Goal: Communication & Community: Answer question/provide support

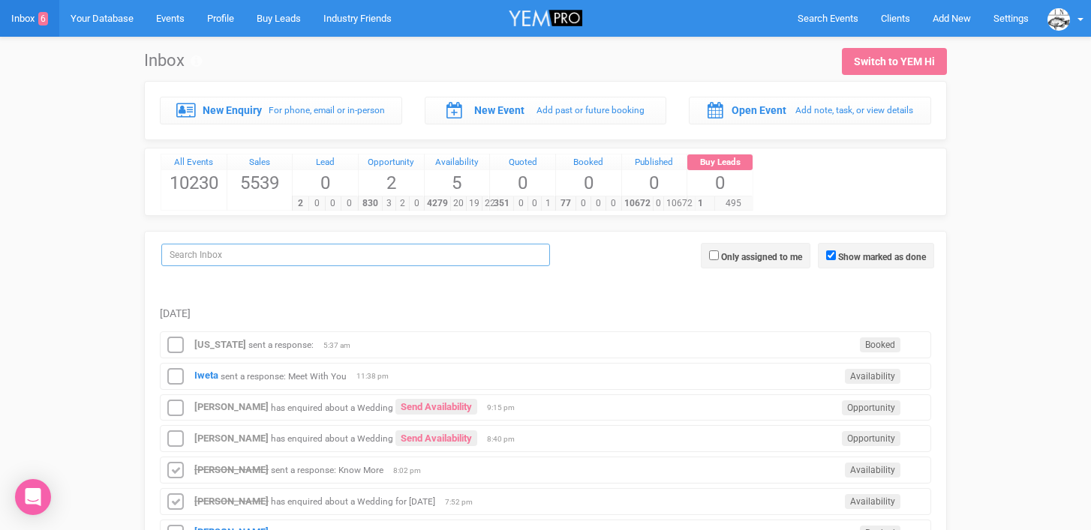
click at [174, 257] on input "search" at bounding box center [355, 255] width 389 height 23
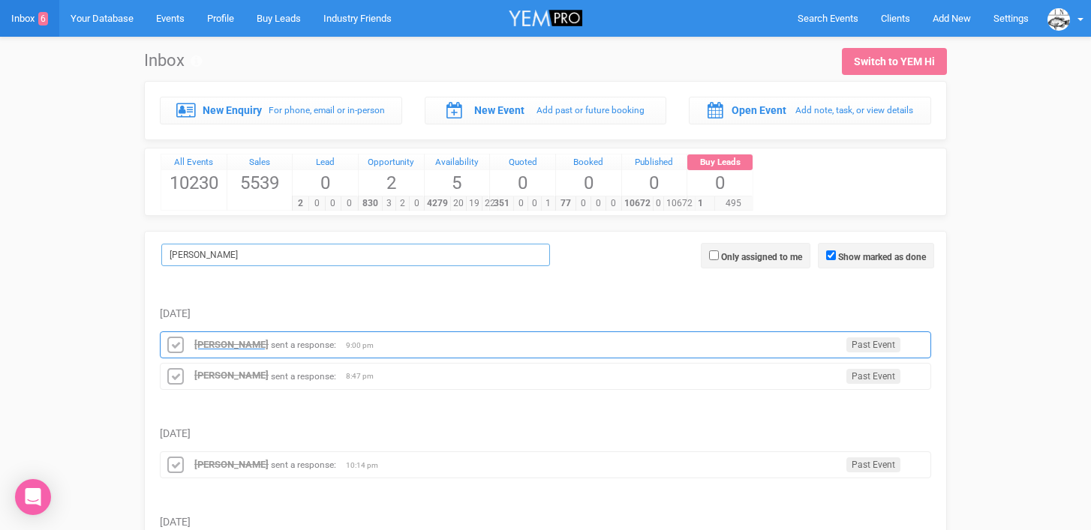
type input "[PERSON_NAME]"
click at [215, 346] on strong "[PERSON_NAME]" at bounding box center [231, 344] width 74 height 11
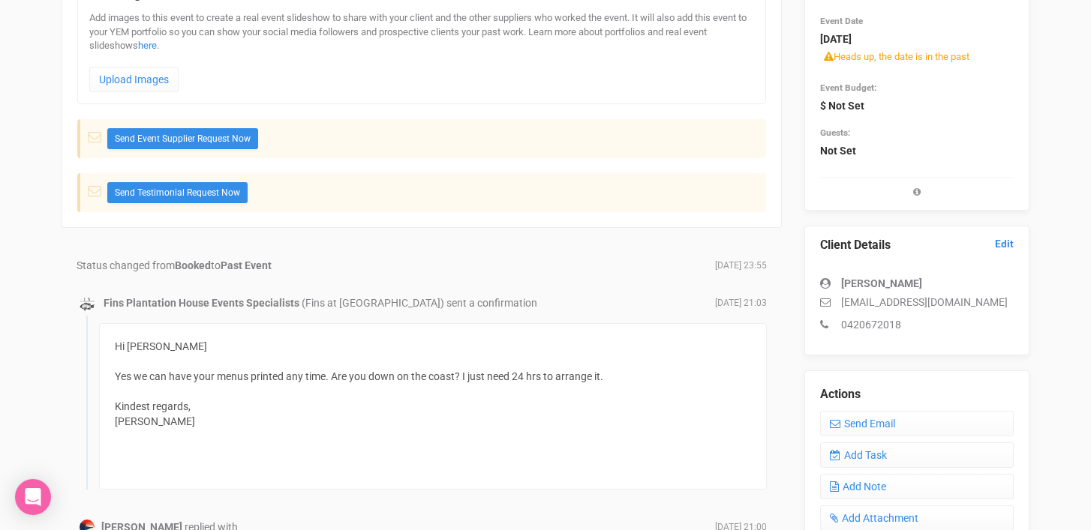
scroll to position [217, 0]
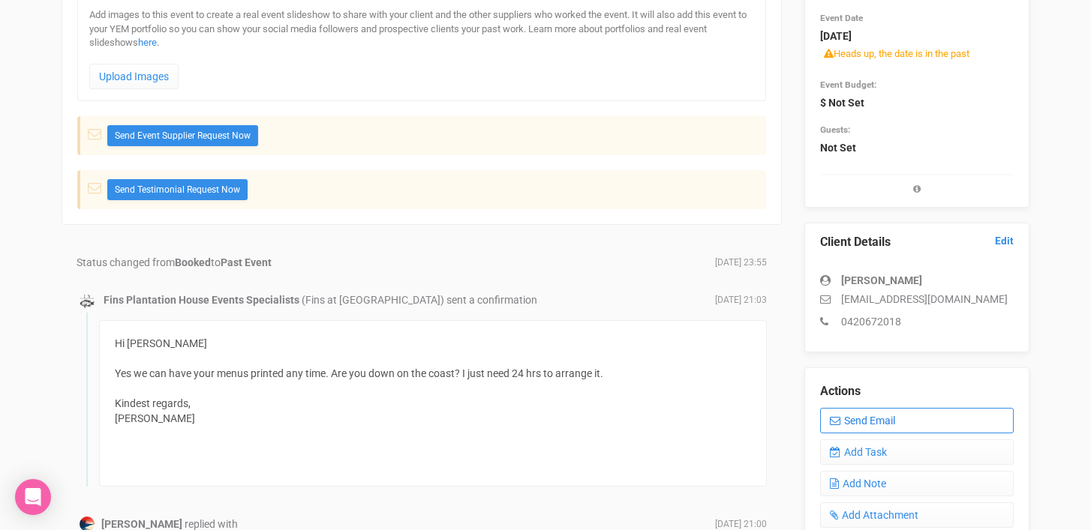
click at [876, 419] on link "Send Email" at bounding box center [917, 421] width 194 height 26
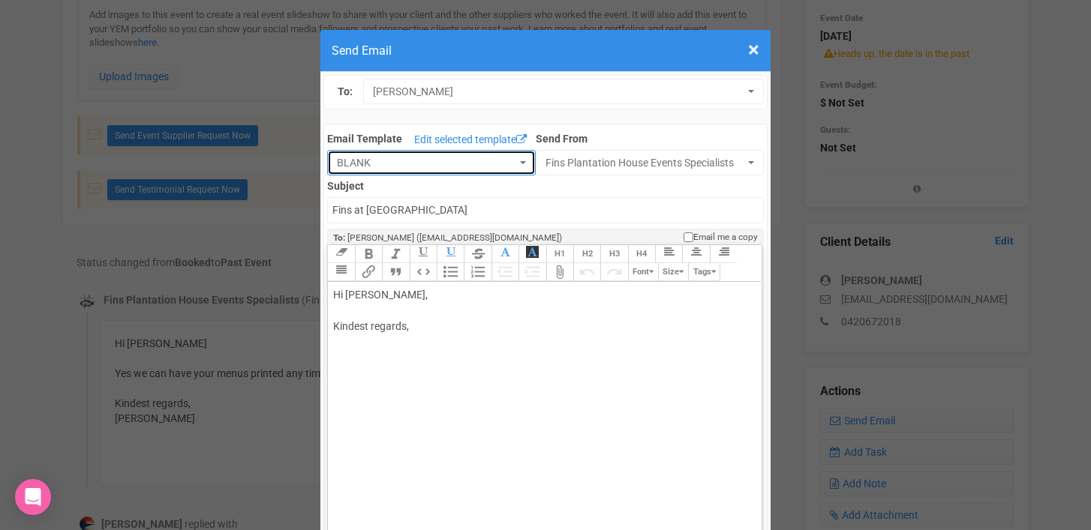
click at [523, 160] on button "BLANK" at bounding box center [431, 163] width 209 height 26
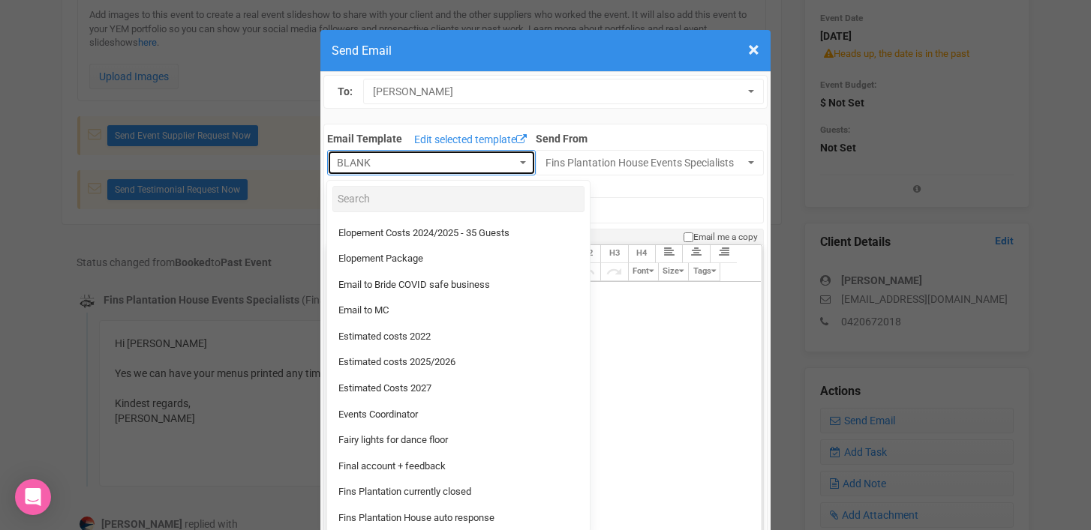
scroll to position [278, 0]
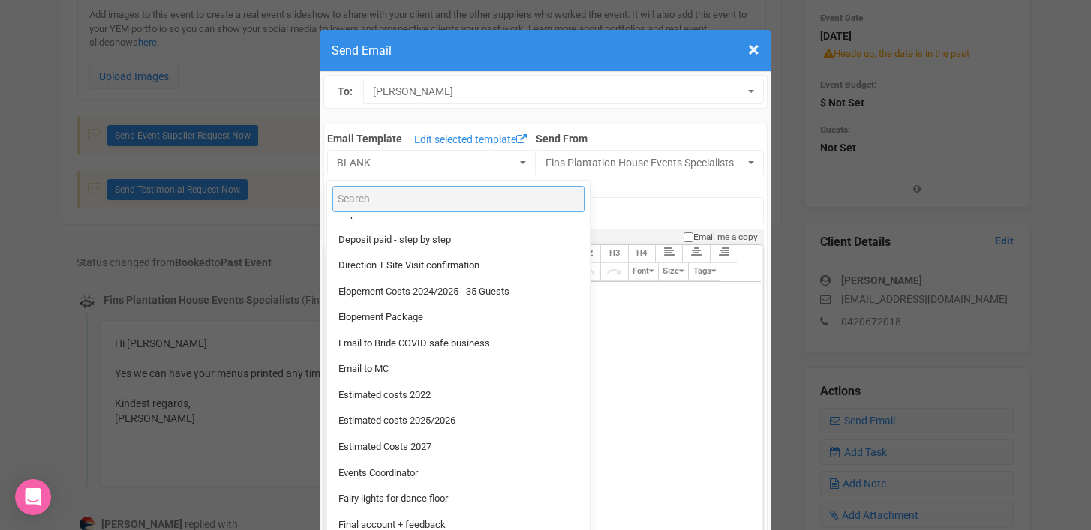
click at [369, 203] on input "Search" at bounding box center [458, 199] width 252 height 26
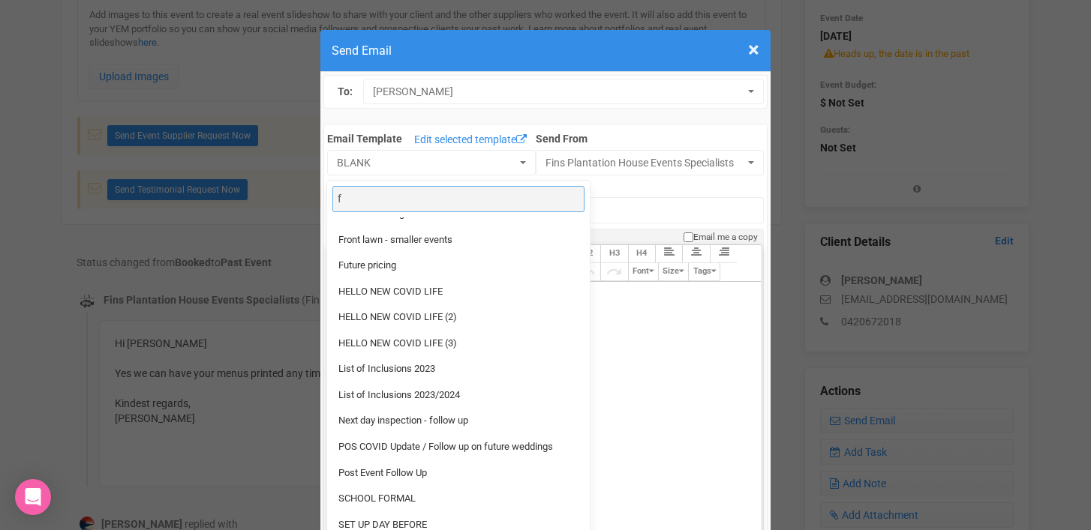
scroll to position [0, 0]
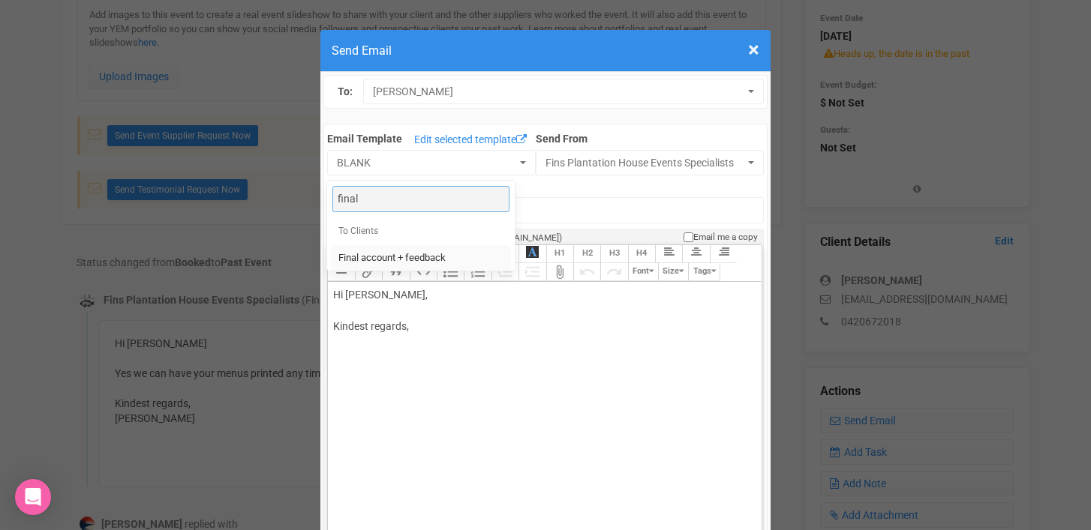
type input "final"
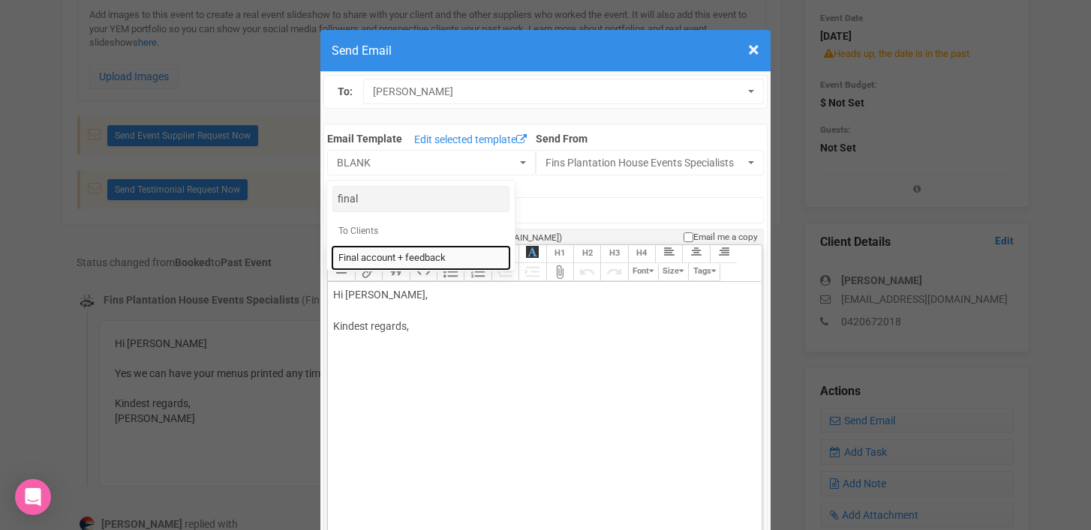
click at [374, 257] on span "Final account + feedback" at bounding box center [391, 258] width 107 height 14
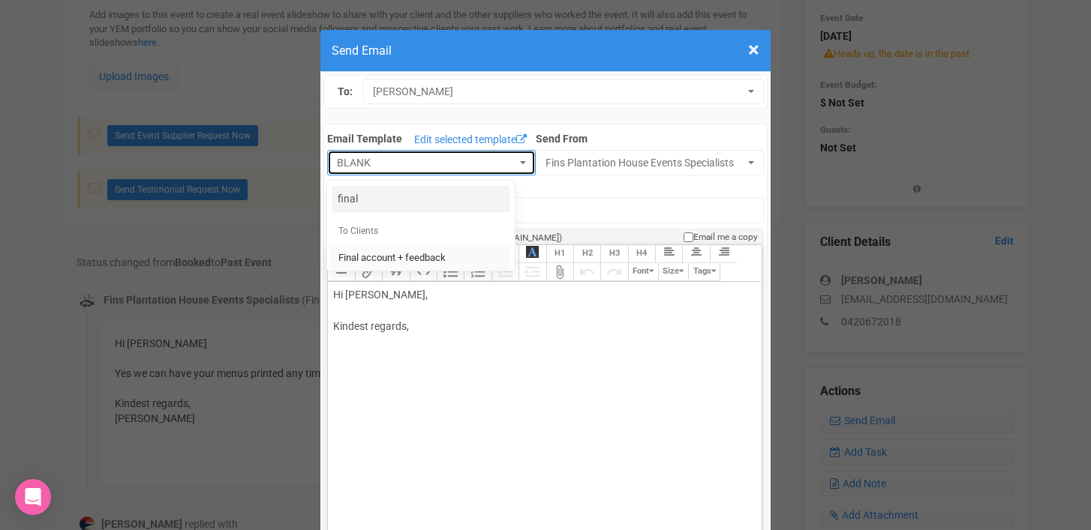
select select "90613"
type input "Fins Plantation House - Final account + feedback"
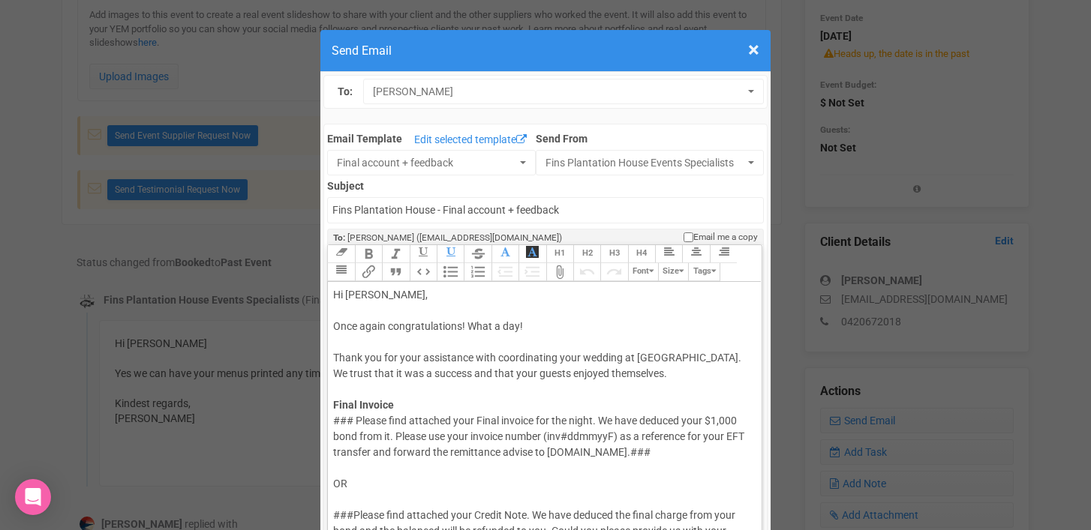
drag, startPoint x: 382, startPoint y: 295, endPoint x: 428, endPoint y: 294, distance: 46.5
click at [428, 294] on div "Hi [PERSON_NAME], Once again congratulations! What a day! Thank you for your as…" at bounding box center [541, 350] width 417 height 126
click at [380, 294] on div "Hi [PERSON_NAME], Once again congratulations! What a day! Thank you for your as…" at bounding box center [541, 350] width 417 height 126
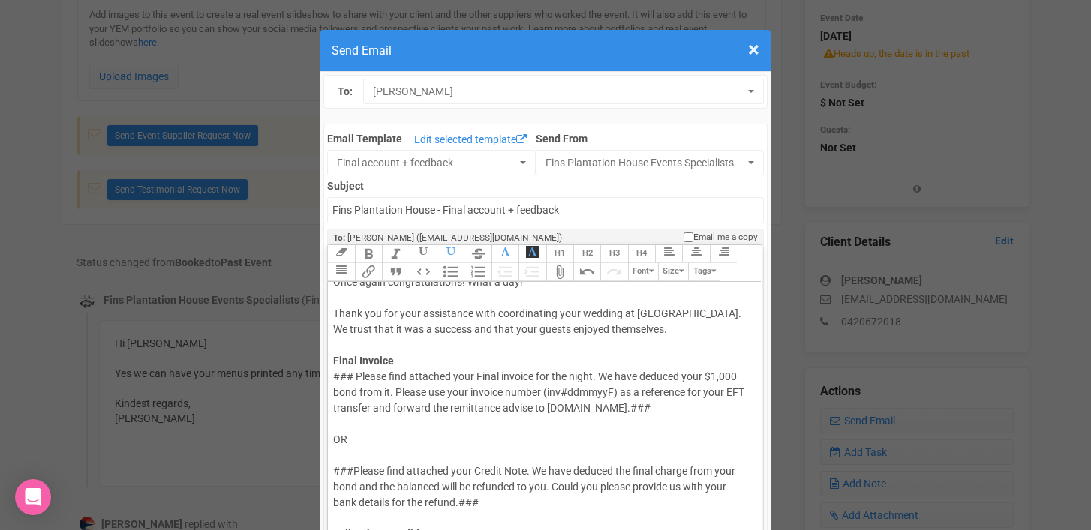
scroll to position [46, 0]
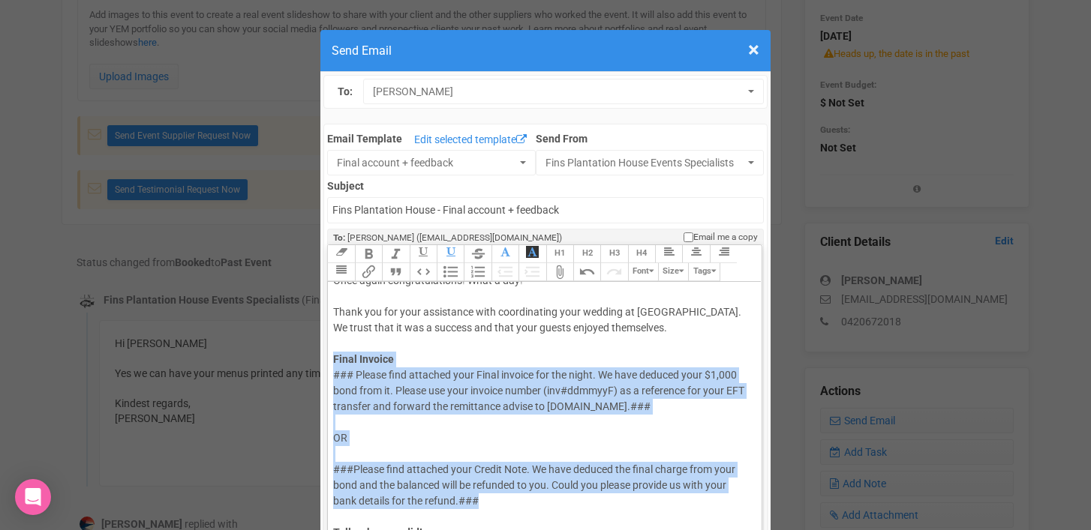
drag, startPoint x: 331, startPoint y: 355, endPoint x: 508, endPoint y: 499, distance: 228.3
click at [508, 499] on trix-editor "Hi [PERSON_NAME] & [PERSON_NAME], Once again congratulations! What a day! Thank…" at bounding box center [544, 441] width 433 height 318
click at [340, 424] on div "### Please find attached your Final invoice for the night. We have deduced your…" at bounding box center [541, 502] width 417 height 268
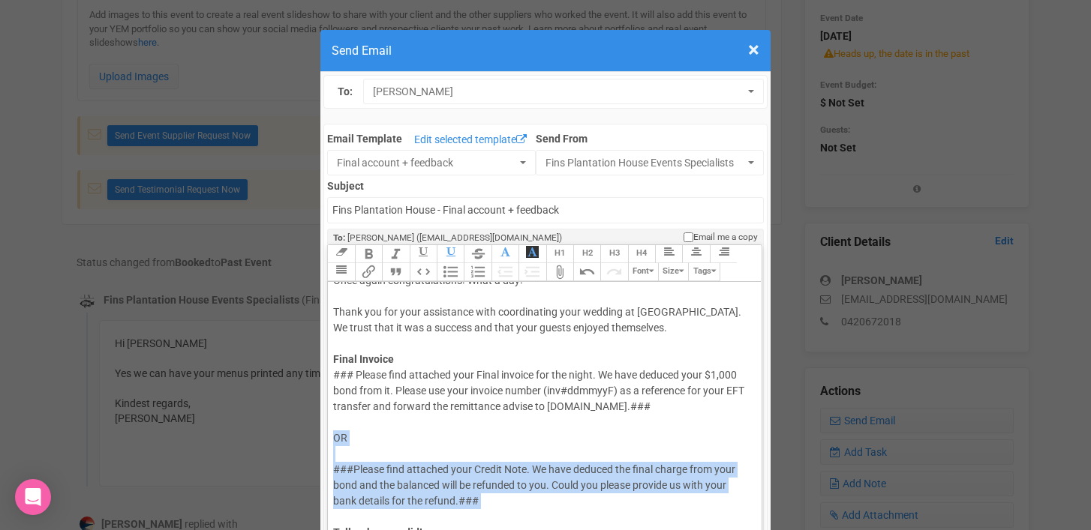
drag, startPoint x: 333, startPoint y: 436, endPoint x: 506, endPoint y: 513, distance: 189.1
click at [506, 514] on div "### Please find attached your Final invoice for the night. We have deduced your…" at bounding box center [541, 502] width 417 height 268
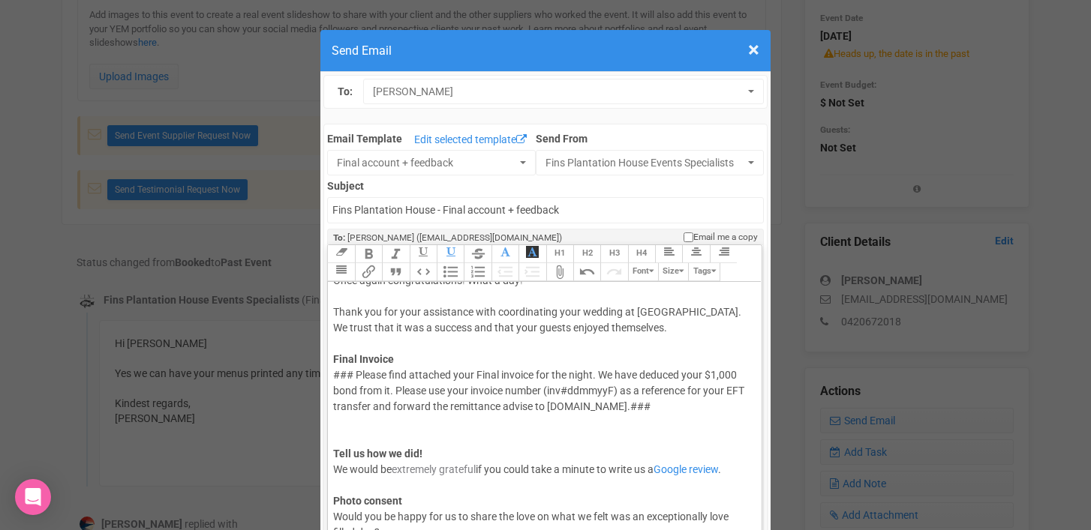
click at [356, 376] on div "### Please find attached your Final invoice for the night. We have deduced your…" at bounding box center [541, 462] width 417 height 189
click at [515, 377] on div "Please find attached your Final invoice for the night. We have deduced your $1,…" at bounding box center [541, 462] width 417 height 189
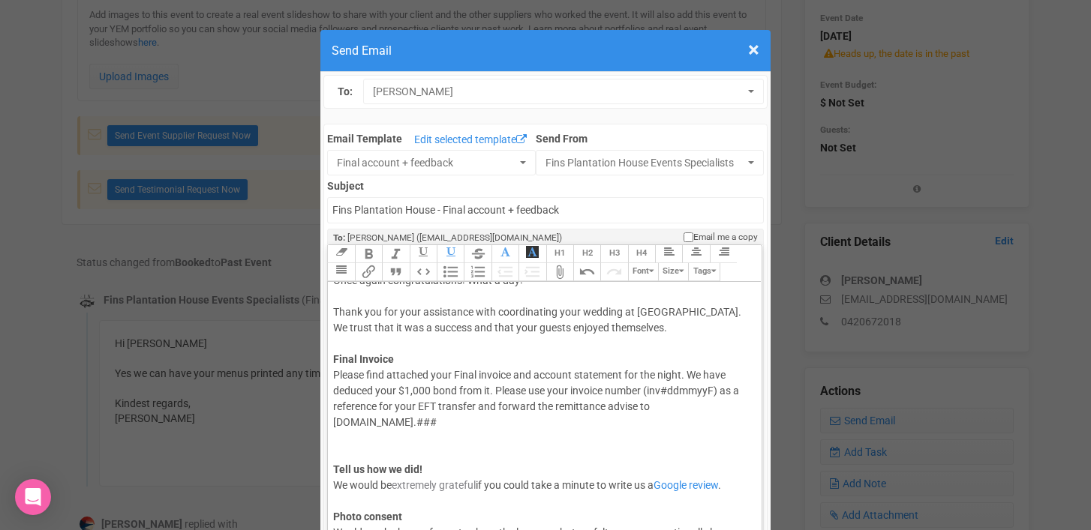
drag, startPoint x: 689, startPoint y: 374, endPoint x: 682, endPoint y: 425, distance: 51.5
click at [682, 425] on div "Please find attached your Final invoice and account statement for the night. We…" at bounding box center [541, 470] width 417 height 205
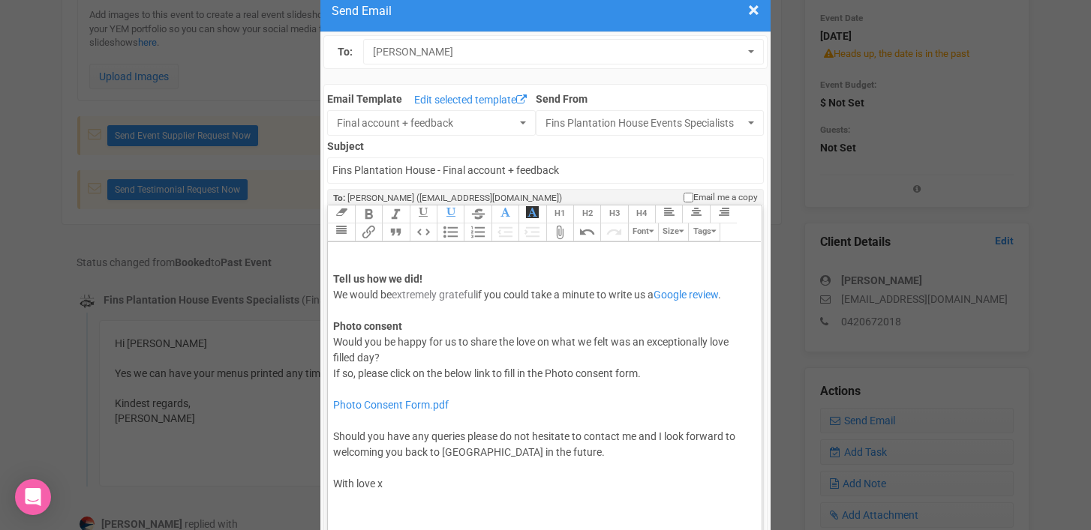
scroll to position [56, 0]
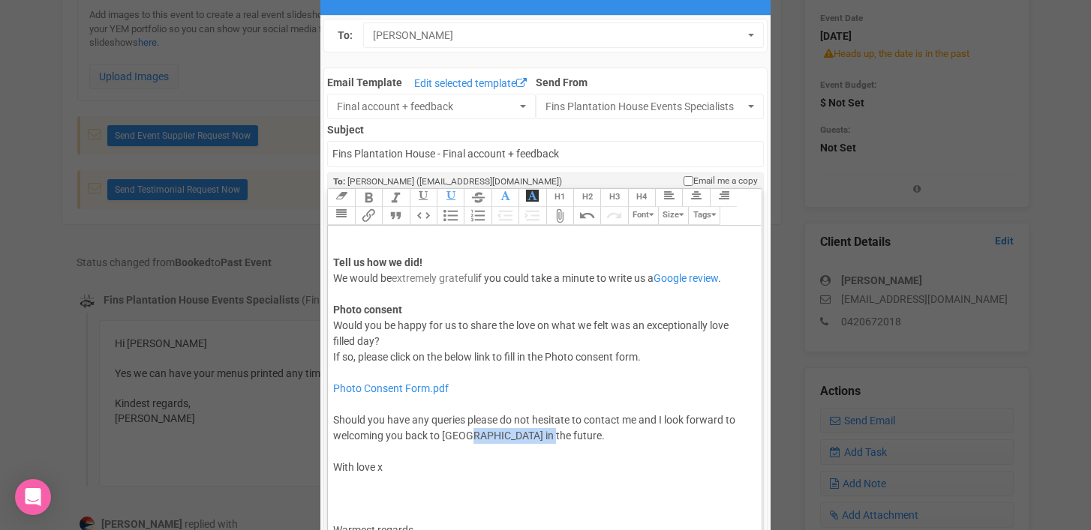
drag, startPoint x: 466, startPoint y: 420, endPoint x: 546, endPoint y: 423, distance: 80.3
click at [546, 423] on div "Photo Consent Form.pdf Should you have any queries please do not hesitate to co…" at bounding box center [541, 444] width 417 height 158
click at [674, 421] on div "Photo Consent Form.pdf Should you have any queries please do not hesitate to co…" at bounding box center [541, 444] width 417 height 158
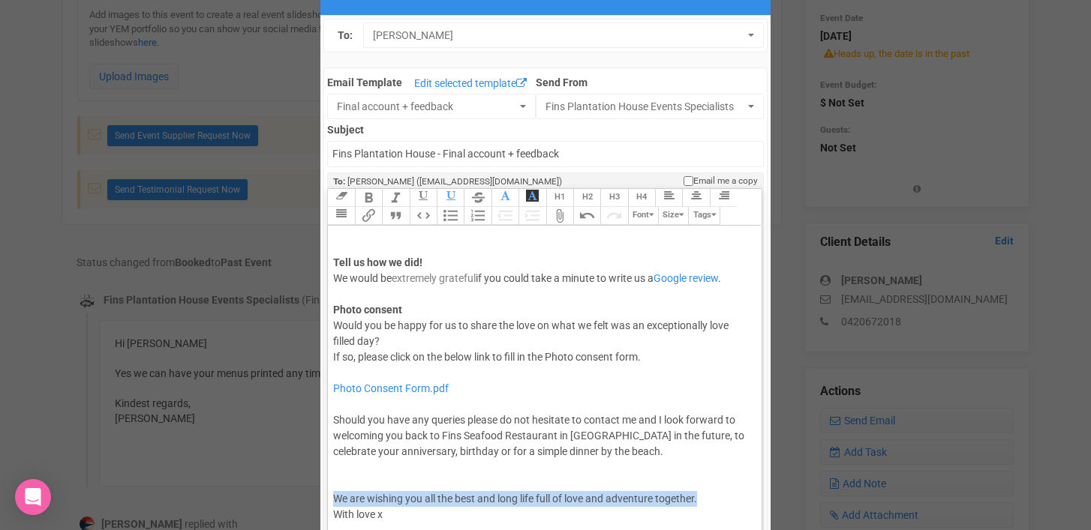
drag, startPoint x: 335, startPoint y: 481, endPoint x: 743, endPoint y: 476, distance: 408.2
click at [743, 476] on div "Photo Consent Form.pdf Should you have any queries please do not hesitate to co…" at bounding box center [541, 467] width 417 height 205
click at [663, 402] on div "Photo Consent Form.pdf Should you have any queries please do not hesitate to co…" at bounding box center [541, 467] width 417 height 205
click at [662, 404] on div "Photo Consent Form.pdf Should you have any queries please do not hesitate to co…" at bounding box center [541, 467] width 417 height 205
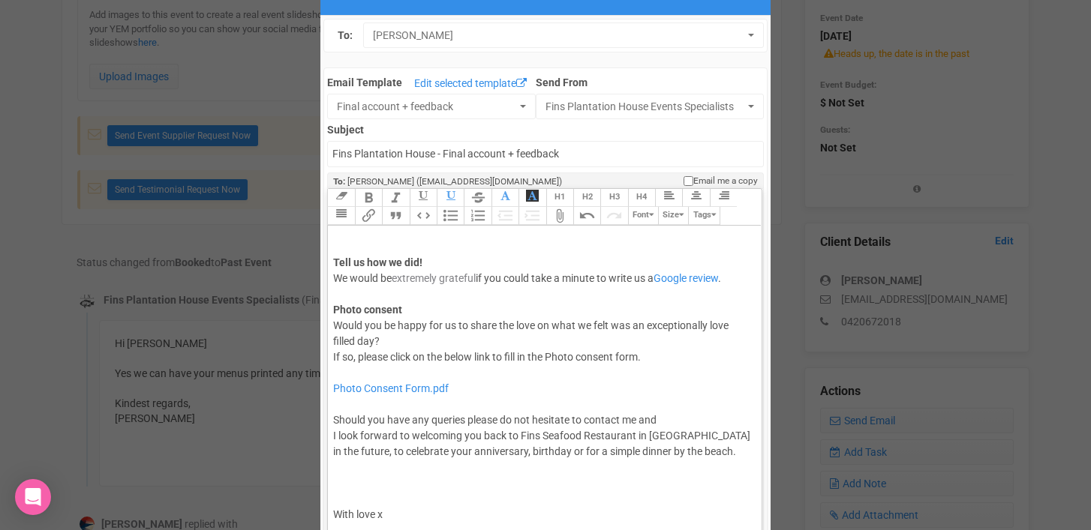
paste trix-editor "<br><span style="background-color: rgb(255, 255, 255); font-family: Roboto, Hel…"
click at [660, 395] on div "Photo Consent Form.pdf Should you have any queries please do not hesitate to co…" at bounding box center [541, 475] width 417 height 221
click at [665, 404] on div "Photo Consent Form.pdf Should you have any queries please do not hesitate to co…" at bounding box center [541, 475] width 417 height 221
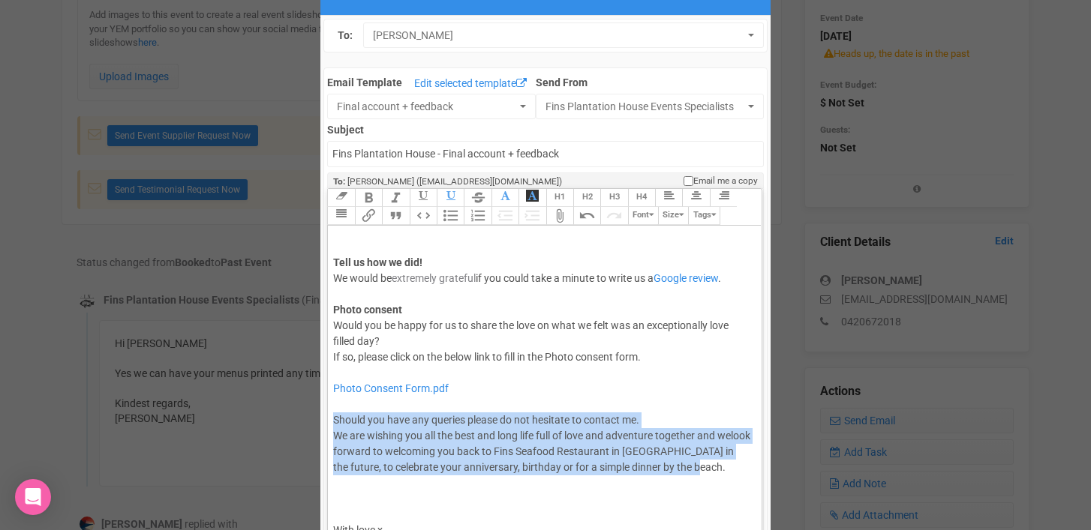
drag, startPoint x: 689, startPoint y: 458, endPoint x: 332, endPoint y: 401, distance: 360.9
click at [332, 401] on trix-editor "Hi [PERSON_NAME] & [PERSON_NAME], Once again congratulations! What a day! Thank…" at bounding box center [544, 385] width 433 height 318
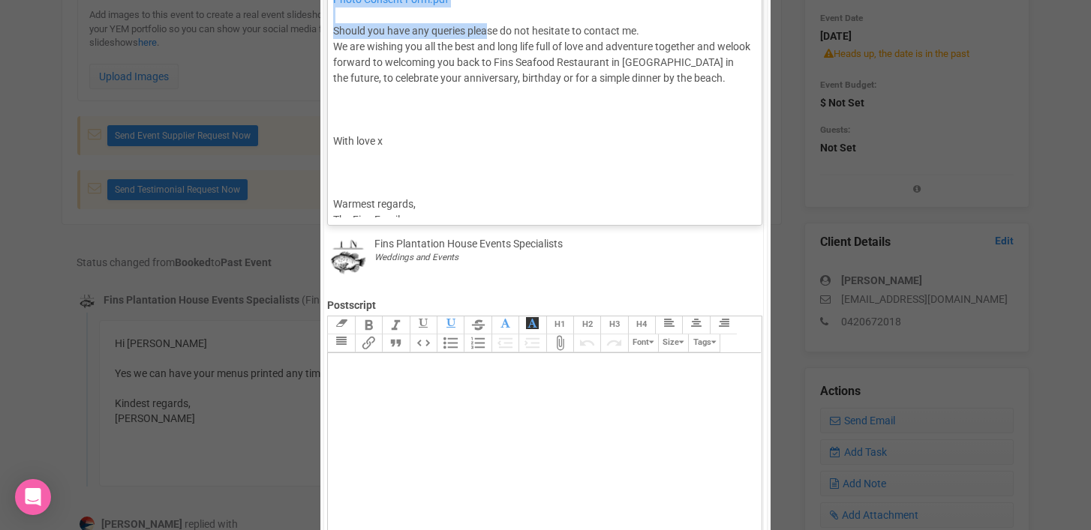
scroll to position [687, 0]
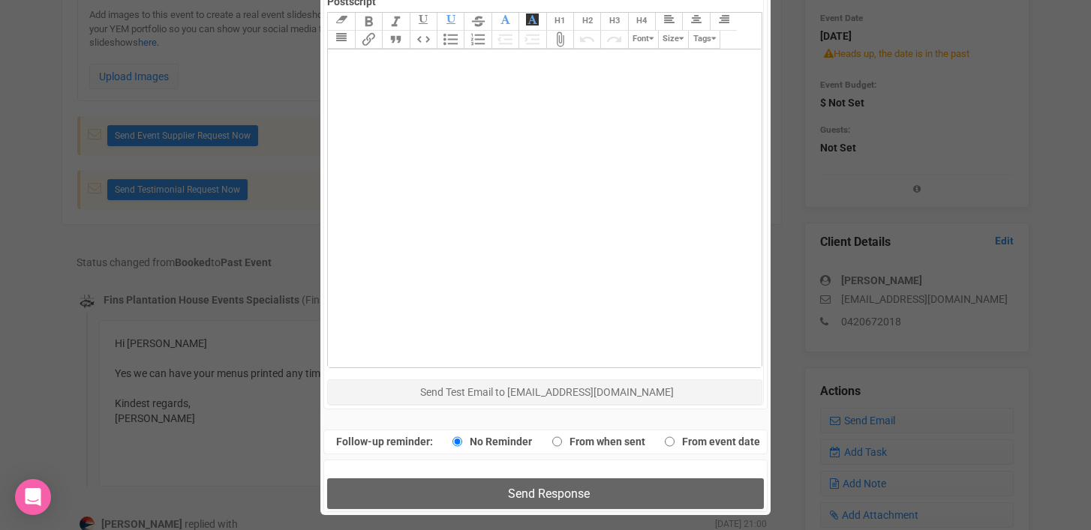
drag, startPoint x: 332, startPoint y: 241, endPoint x: 536, endPoint y: 311, distance: 215.7
copy trix-editor "Lo Ipsumd & Sitam, Cons adipi elitseddoeiusmo! Temp i utl! Etdol mag ali enim a…"
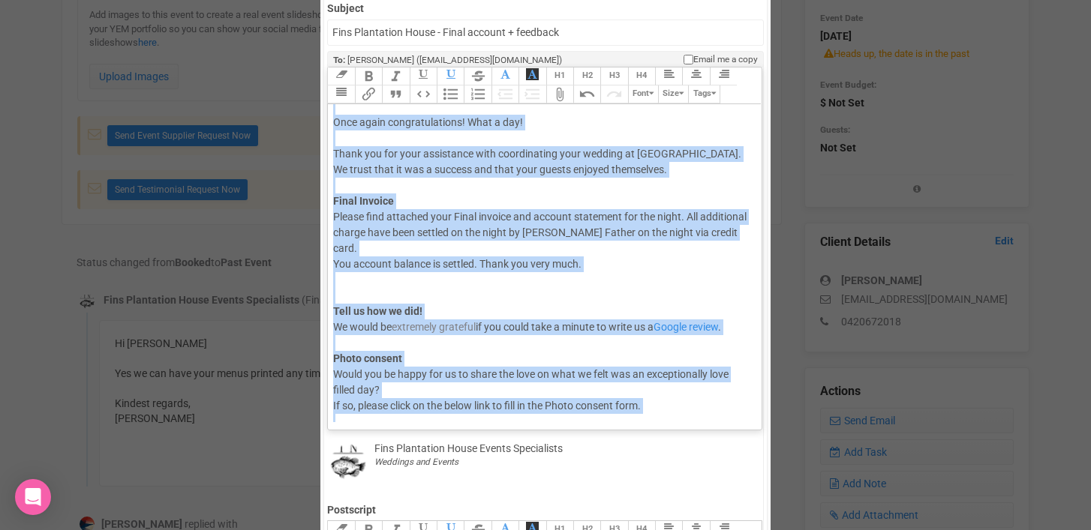
scroll to position [0, 0]
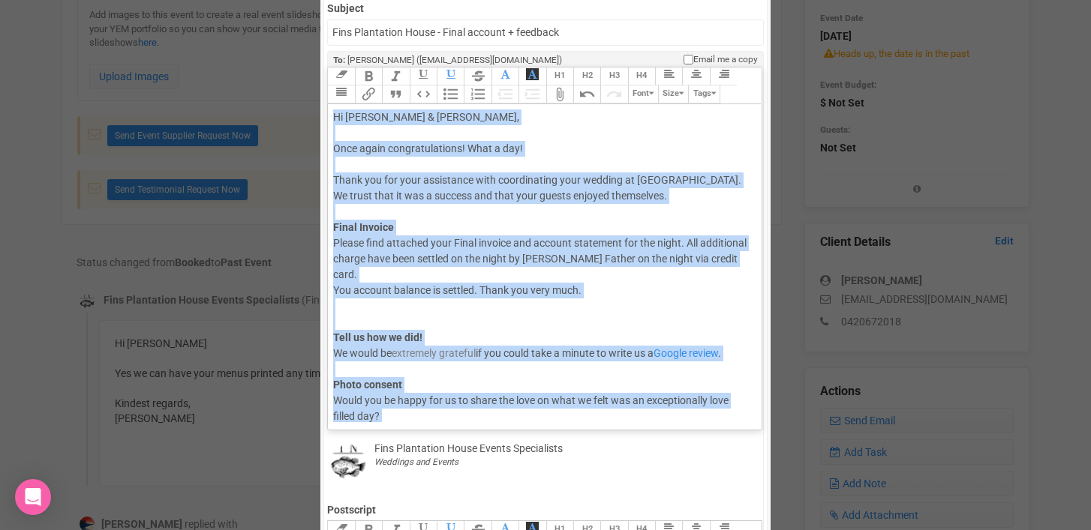
click at [343, 130] on div "Hi [PERSON_NAME] & [PERSON_NAME], Once again congratulations! What a day! Thank…" at bounding box center [541, 173] width 417 height 126
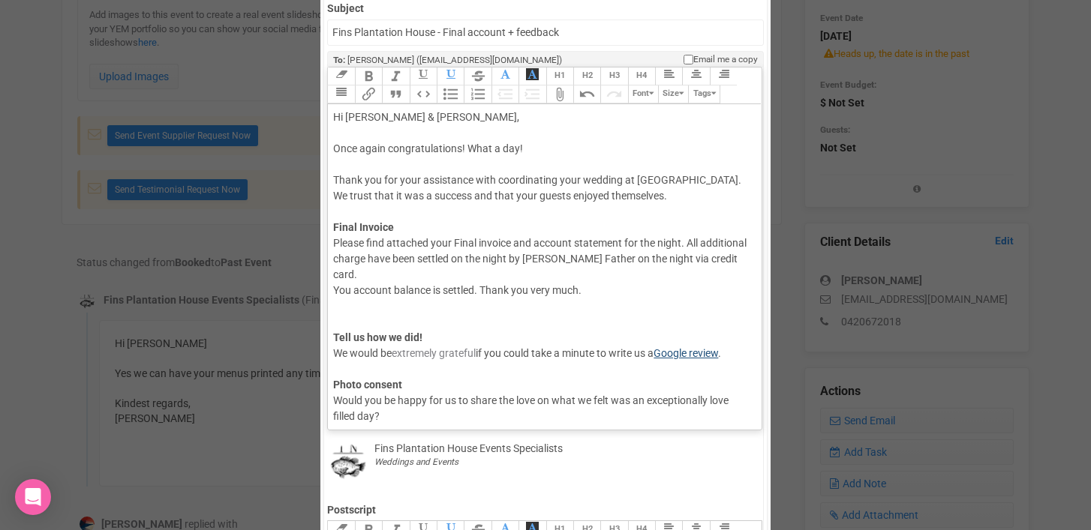
drag, startPoint x: 332, startPoint y: 117, endPoint x: 662, endPoint y: 341, distance: 398.5
click at [662, 341] on trix-editor "Hi [PERSON_NAME] & [PERSON_NAME], Once again congratulations! What a day! Thank…" at bounding box center [544, 263] width 433 height 318
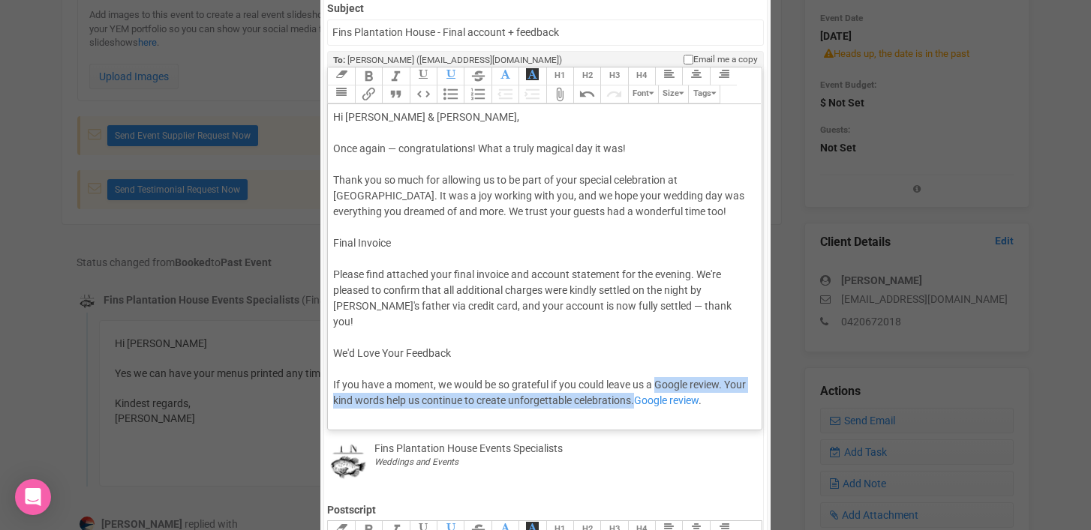
drag, startPoint x: 659, startPoint y: 367, endPoint x: 635, endPoint y: 386, distance: 30.9
click at [635, 386] on div "Hi [PERSON_NAME] & [PERSON_NAME], Once again — congratulations! What a truly ma…" at bounding box center [541, 299] width 417 height 378
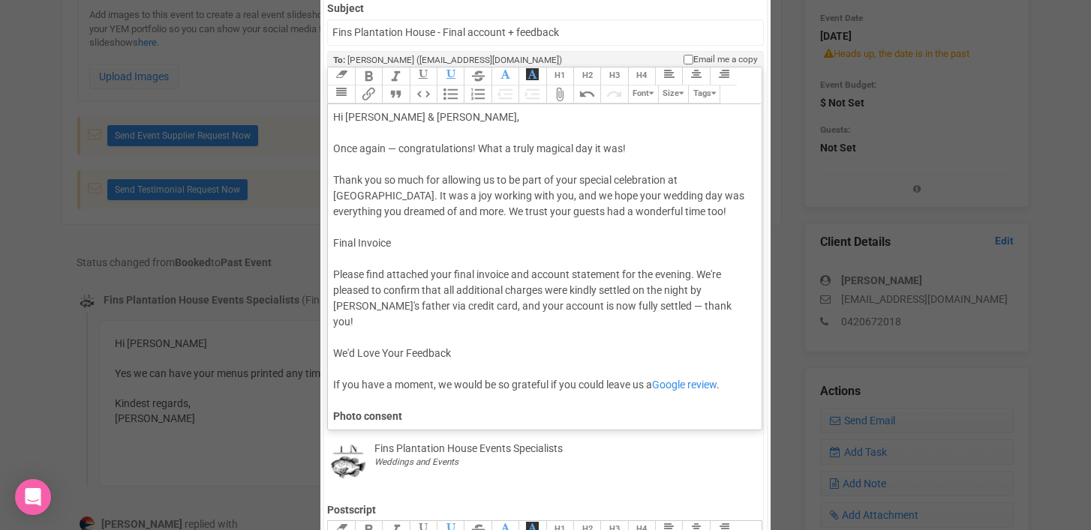
click at [732, 367] on div "Hi [PERSON_NAME] & [PERSON_NAME], Once again — congratulations! What a truly ma…" at bounding box center [541, 291] width 417 height 362
paste trix-editor "Google review</a>. <span style="background-color: rgb(255, 255, 255); font-fami…"
click at [404, 395] on span "Google review. Your kind words help us continue to create unforgettable celebra…" at bounding box center [515, 409] width 365 height 28
drag, startPoint x: 333, startPoint y: 239, endPoint x: 434, endPoint y: 244, distance: 100.6
click at [434, 244] on div "Hi [PERSON_NAME] & [PERSON_NAME], Once again — congratulations! What a truly ma…" at bounding box center [541, 299] width 417 height 378
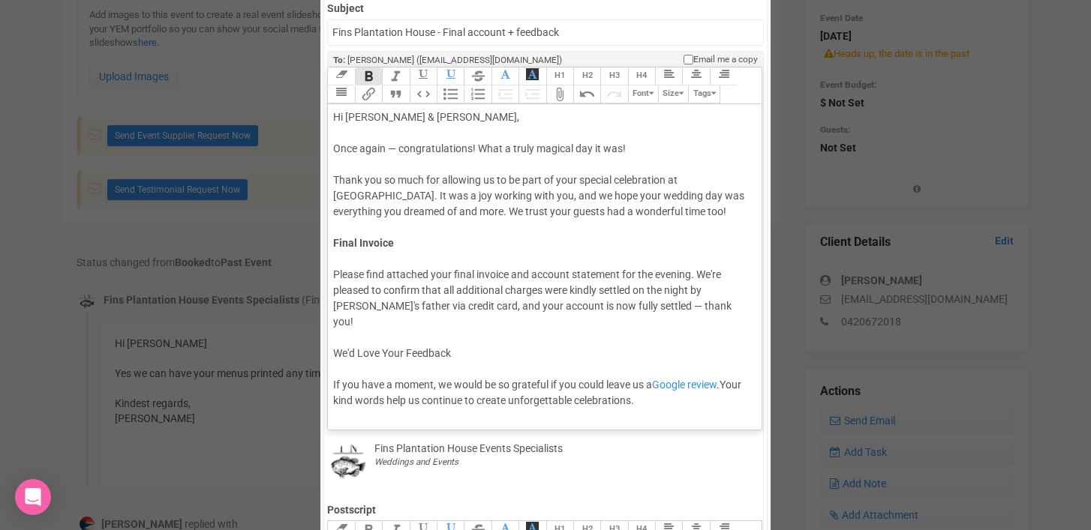
click at [352, 261] on div "Hi [PERSON_NAME] & [PERSON_NAME], Once again — congratulations! What a truly ma…" at bounding box center [541, 299] width 417 height 378
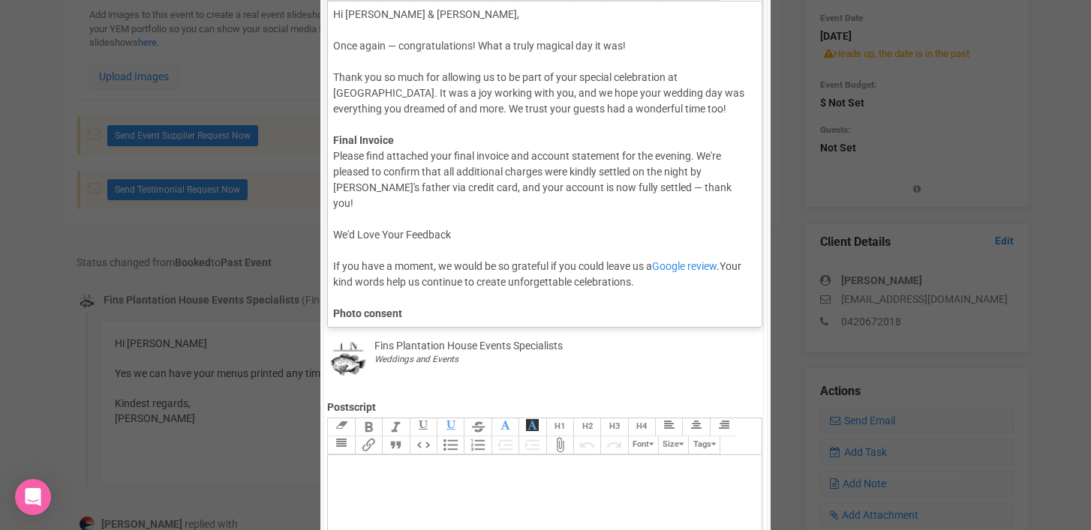
scroll to position [280, 0]
drag, startPoint x: 332, startPoint y: 218, endPoint x: 511, endPoint y: 218, distance: 178.6
click at [511, 218] on trix-editor "Hi [PERSON_NAME] & [PERSON_NAME], Once again — congratulations! What a truly ma…" at bounding box center [544, 161] width 433 height 318
click at [338, 240] on div "Hi [PERSON_NAME] & [PERSON_NAME], Once again — congratulations! What a truly ma…" at bounding box center [541, 189] width 417 height 362
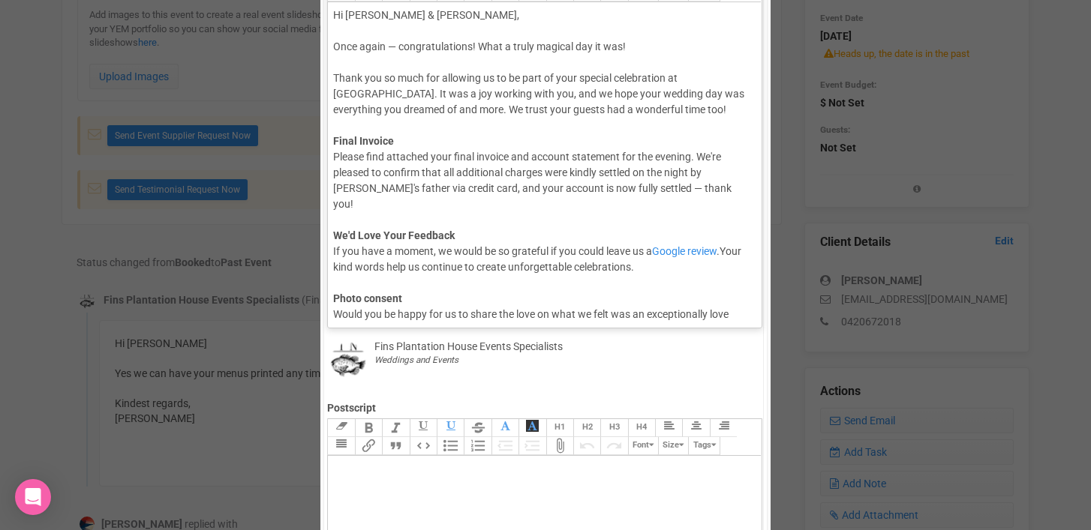
click at [349, 230] on strong "We'd Love Your Feedback" at bounding box center [394, 236] width 122 height 12
click at [401, 45] on div "Hi [PERSON_NAME] & [PERSON_NAME], Once again — congratulations! What a truly ma…" at bounding box center [541, 181] width 417 height 347
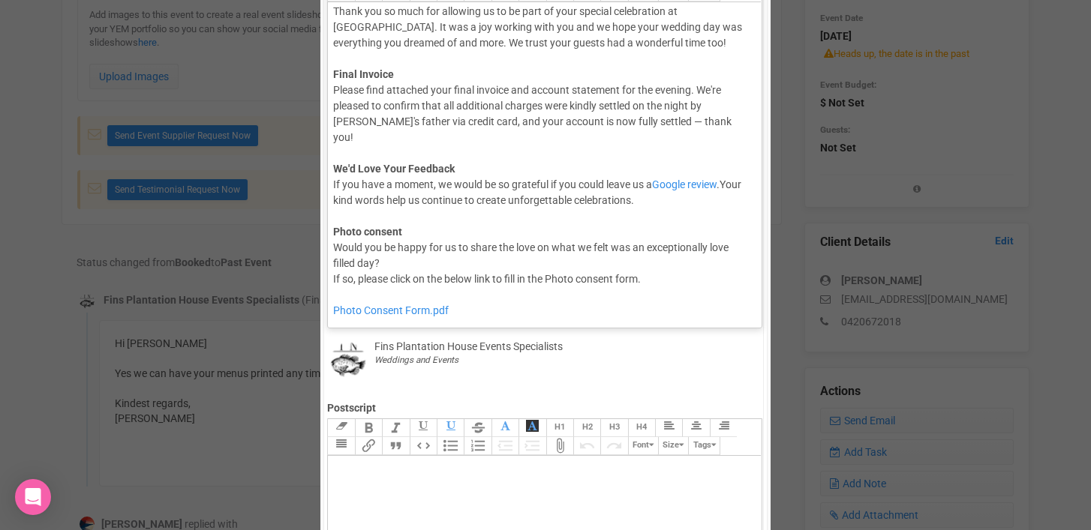
click at [715, 88] on div "Hi [PERSON_NAME] & [PERSON_NAME], Once again Congratulations! What a truly magi…" at bounding box center [541, 114] width 417 height 347
click at [633, 104] on div "Hi [PERSON_NAME] & [PERSON_NAME], Once again Congratulations! What a truly magi…" at bounding box center [541, 114] width 417 height 347
click at [465, 120] on div "Hi [PERSON_NAME] & [PERSON_NAME], Once again Congratulations! What a truly magi…" at bounding box center [541, 114] width 417 height 347
click at [671, 118] on div "Hi [PERSON_NAME] & [PERSON_NAME], Once again Congratulations! What a truly magi…" at bounding box center [541, 114] width 417 height 347
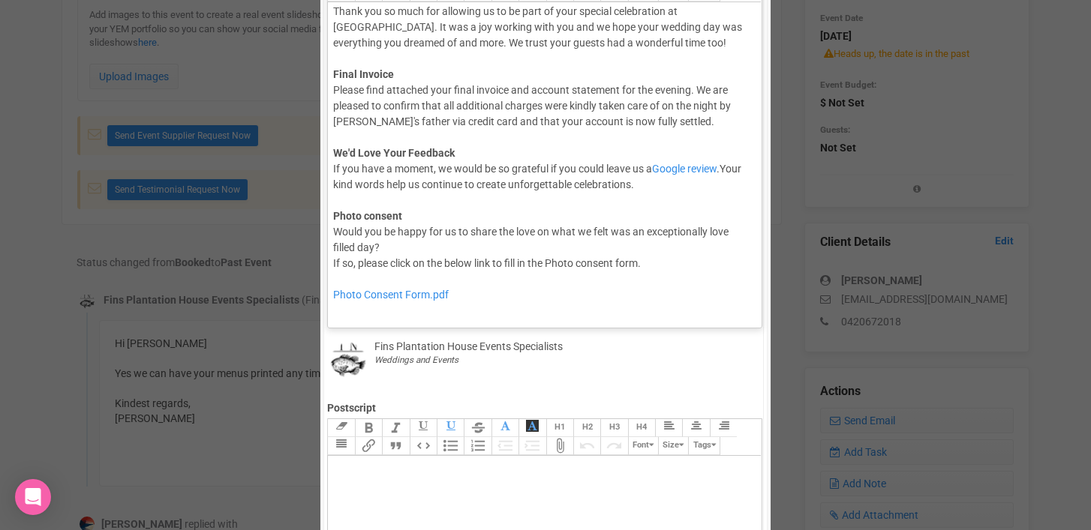
click at [510, 165] on div "Hi [PERSON_NAME] & [PERSON_NAME], Once again Congratulations! What a truly magi…" at bounding box center [541, 106] width 417 height 331
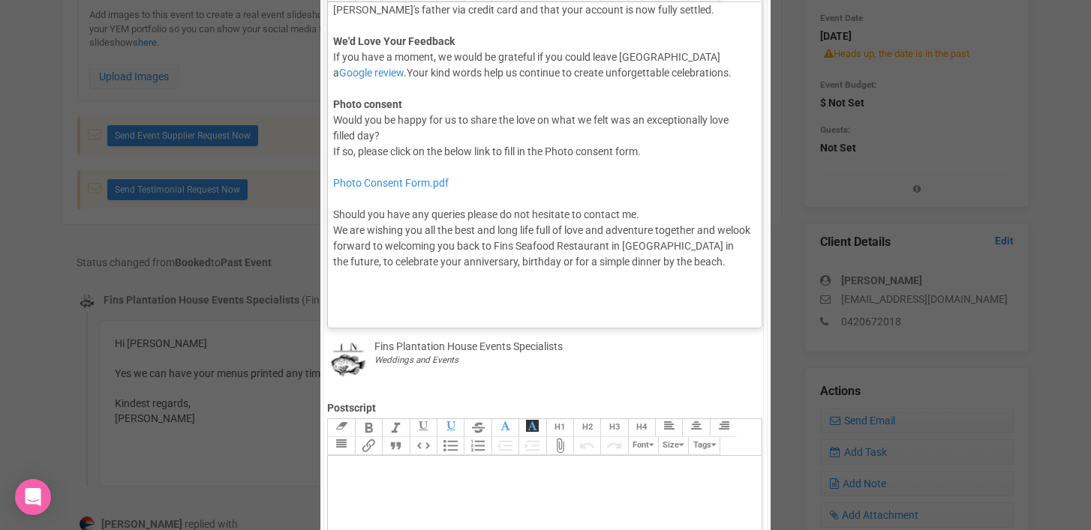
scroll to position [181, 0]
click at [332, 149] on trix-editor "Hi [PERSON_NAME] & [PERSON_NAME], Once again Congratulations! What a truly magi…" at bounding box center [544, 161] width 433 height 318
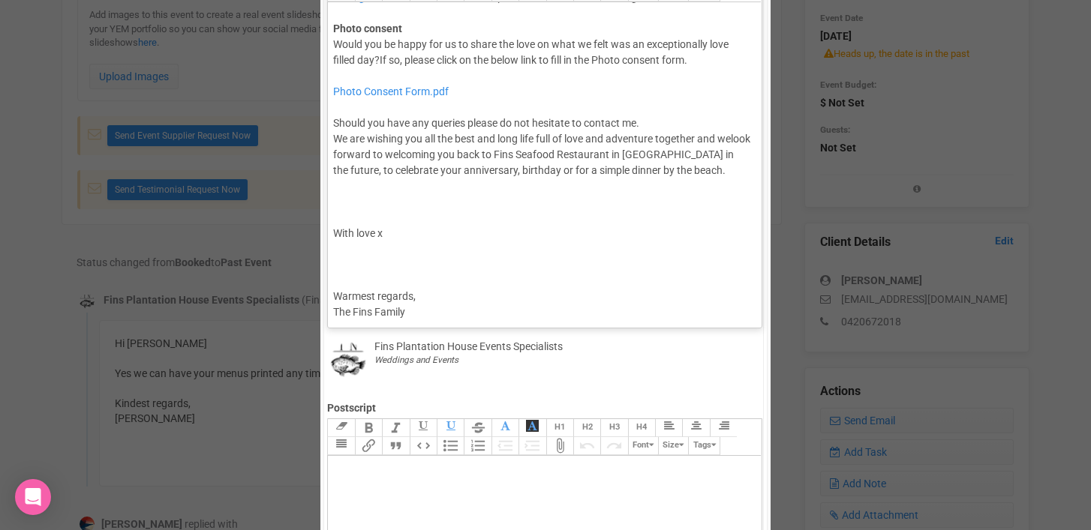
scroll to position [260, 0]
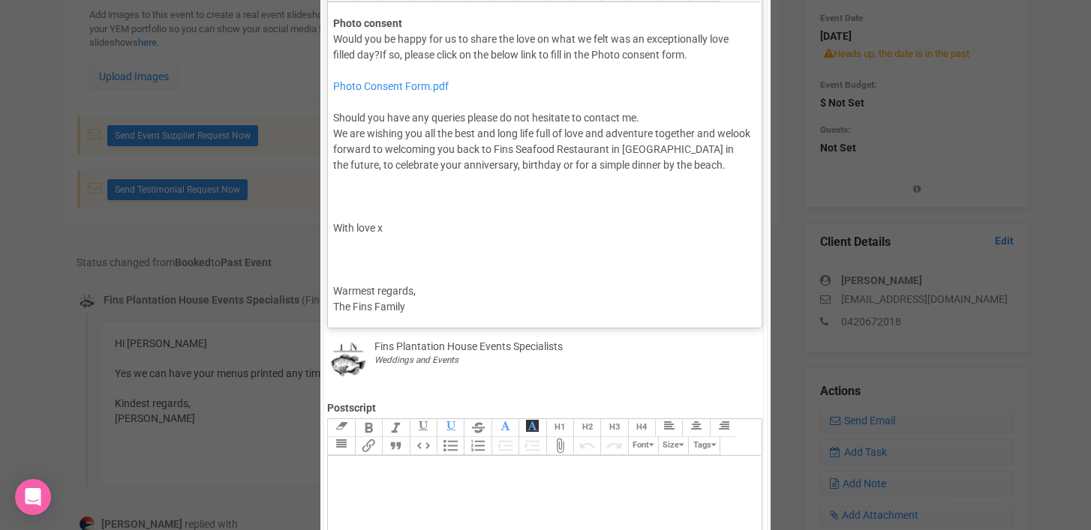
drag, startPoint x: 333, startPoint y: 196, endPoint x: 430, endPoint y: 308, distance: 147.9
click at [430, 308] on trix-editor "Hi [PERSON_NAME] & [PERSON_NAME], Once again Congratulations! What a truly magi…" at bounding box center [544, 161] width 433 height 318
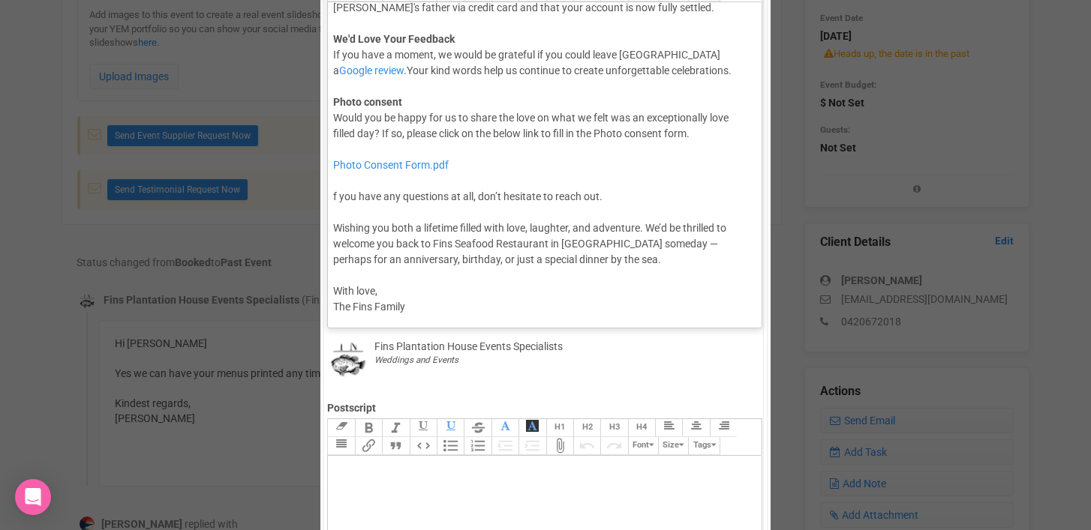
scroll to position [181, 0]
click at [338, 196] on div "Photo Consent Form.pdf f you have any questions at all, don’t hesitate to reach…" at bounding box center [541, 228] width 417 height 173
click at [334, 197] on div "Photo Consent Form.pdf f you have any questions at all, don’t hesitate to reach…" at bounding box center [541, 228] width 417 height 173
click at [483, 197] on div "Photo Consent Form.pdf If you have any questions at all, don’t hesitate to reac…" at bounding box center [541, 228] width 417 height 173
click at [573, 228] on div "Photo Consent Form.pdf If you have any questions at all, please do not hesitate…" at bounding box center [541, 228] width 417 height 173
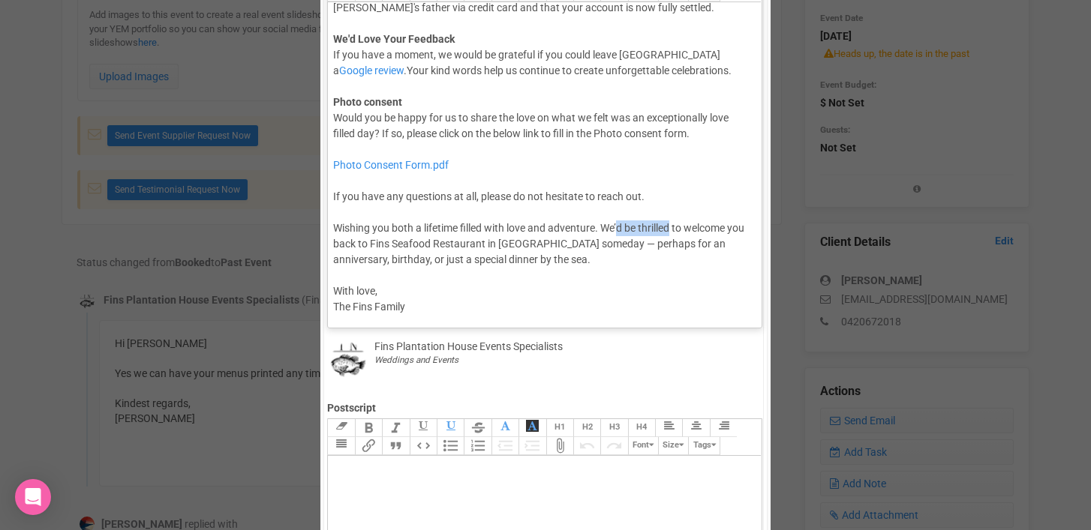
drag, startPoint x: 618, startPoint y: 226, endPoint x: 673, endPoint y: 233, distance: 55.2
click at [673, 233] on div "Photo Consent Form.pdf If you have any questions at all, please do not hesitate…" at bounding box center [541, 228] width 417 height 173
click at [602, 243] on div "Photo Consent Form.pdf If you have any questions at all, please do not hesitate…" at bounding box center [541, 228] width 417 height 173
click at [374, 259] on div "Photo Consent Form.pdf If you have any questions at all, please do not hesitate…" at bounding box center [541, 228] width 417 height 173
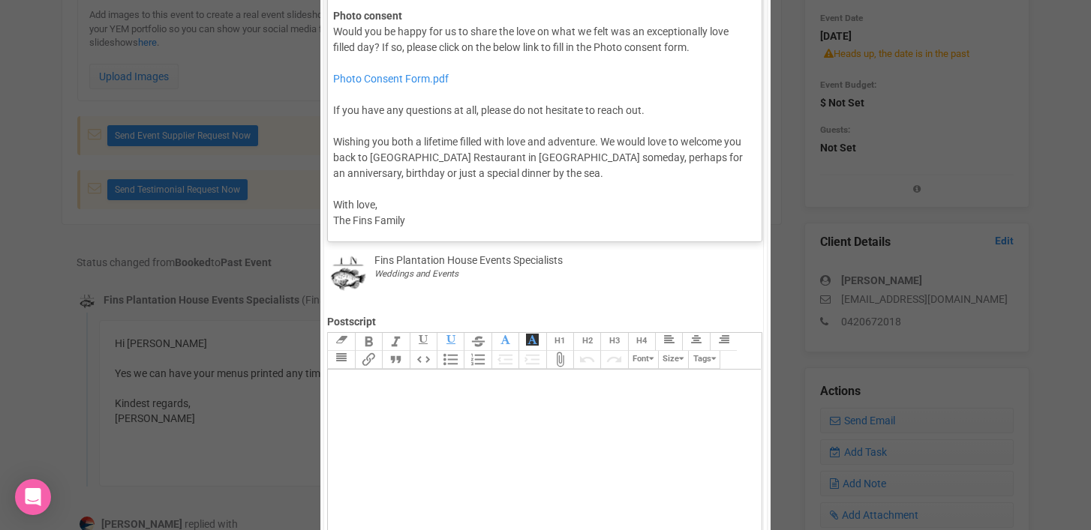
scroll to position [374, 0]
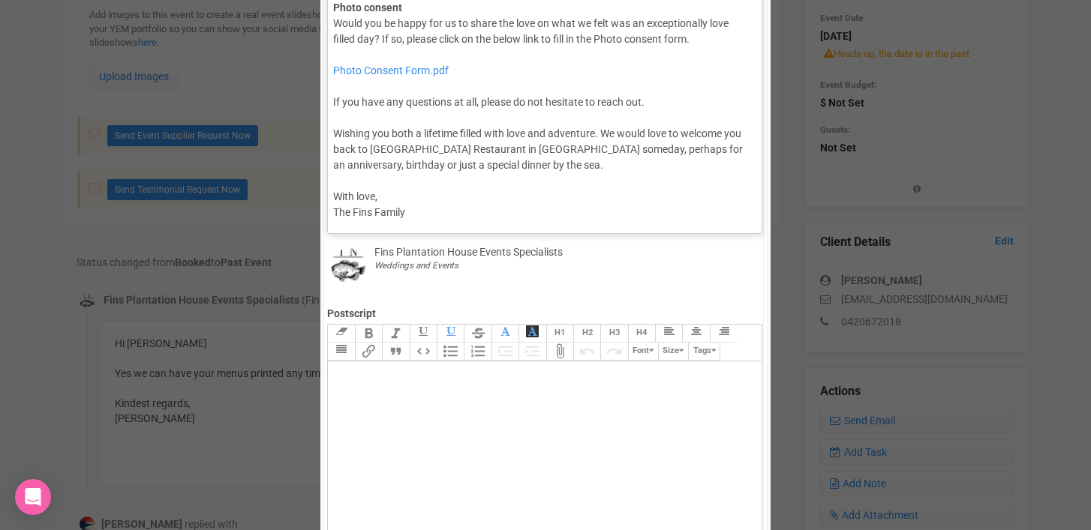
click at [422, 216] on div "Photo Consent Form.pdf If you have any questions at all, please do not hesitate…" at bounding box center [541, 133] width 417 height 173
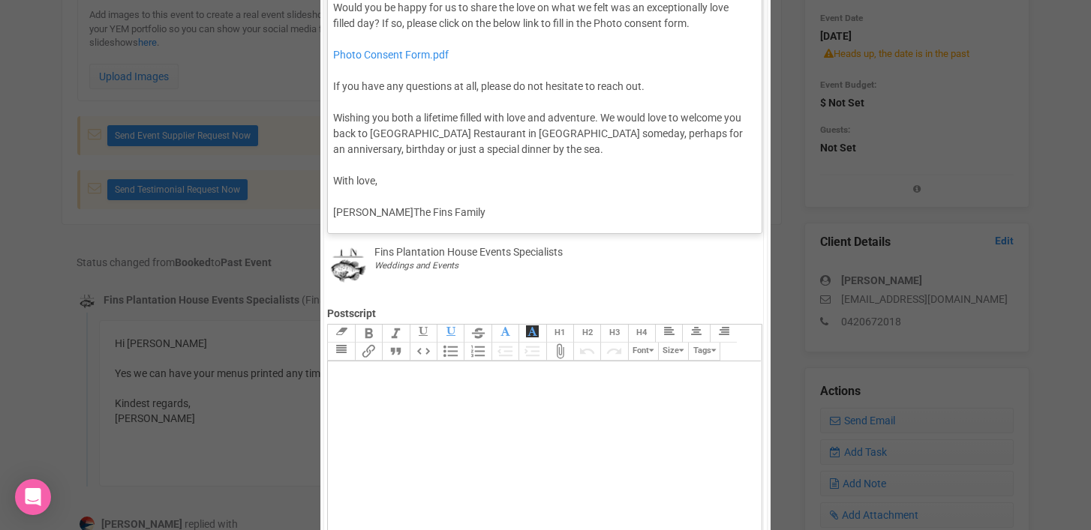
scroll to position [390, 0]
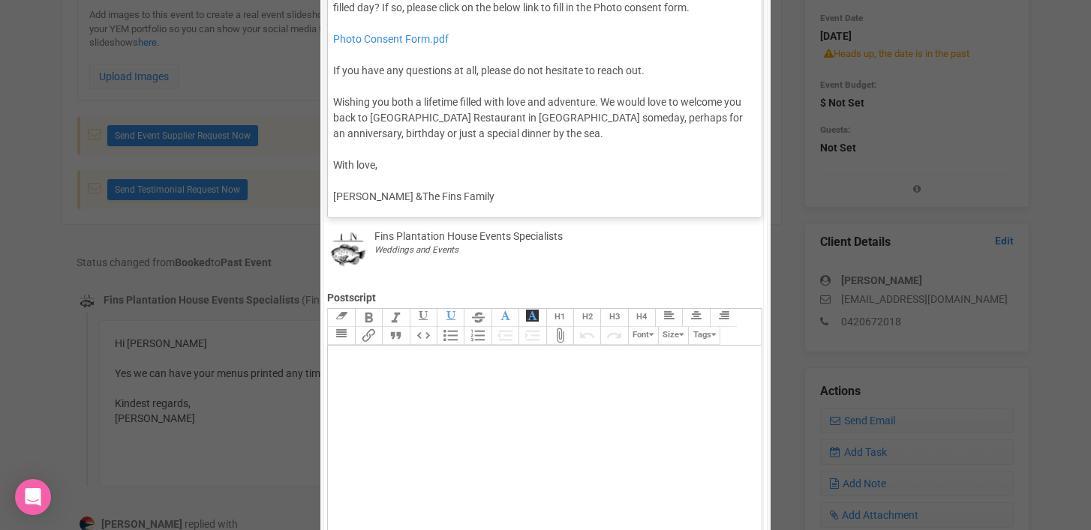
type trix-editor "<div>Hi [PERSON_NAME] &amp; [PERSON_NAME],<br><br>Once again Congratulations! W…"
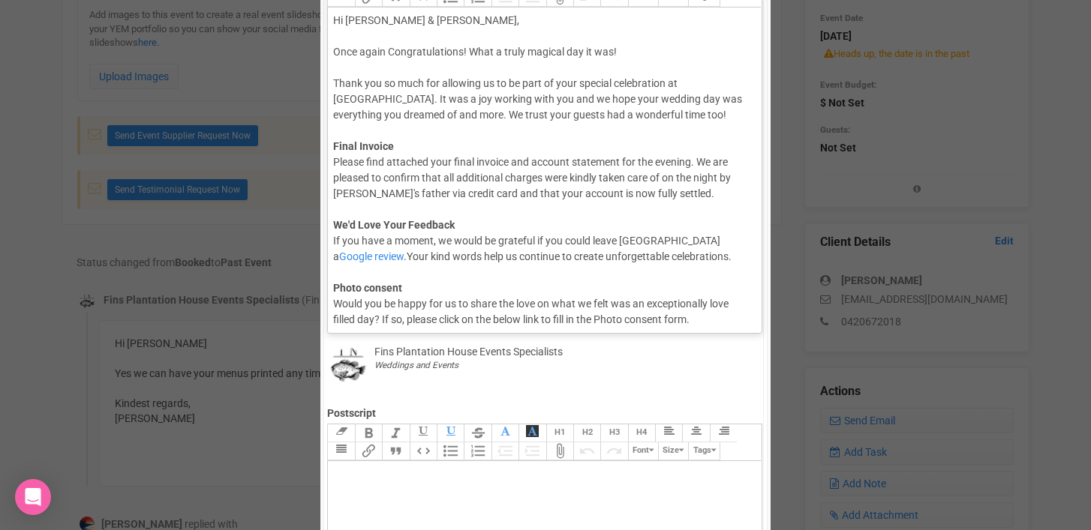
scroll to position [249, 0]
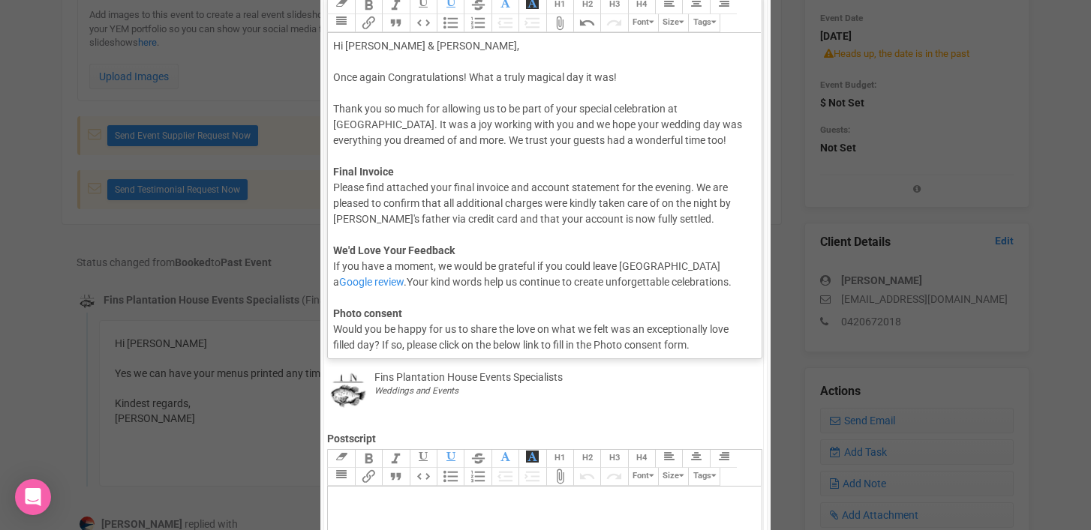
click at [344, 235] on div "Hi [PERSON_NAME] & [PERSON_NAME], Once again Congratulations! What a truly magi…" at bounding box center [541, 195] width 417 height 315
click at [560, 476] on button "Attach Files" at bounding box center [559, 477] width 27 height 18
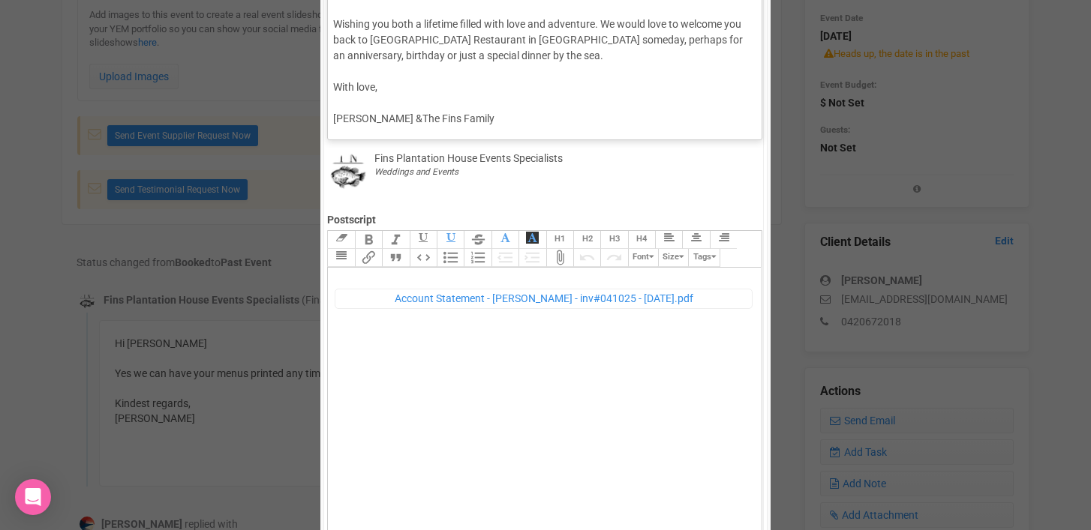
scroll to position [495, 0]
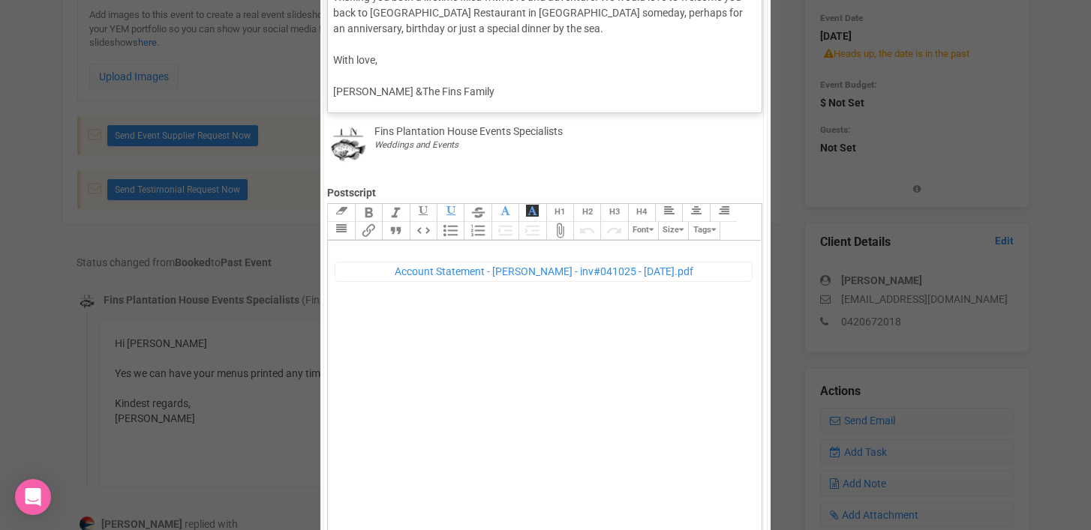
type trix-editor "<div><figure data-trix-attachment="{&quot;contentType&quot;:&quot;application/p…"
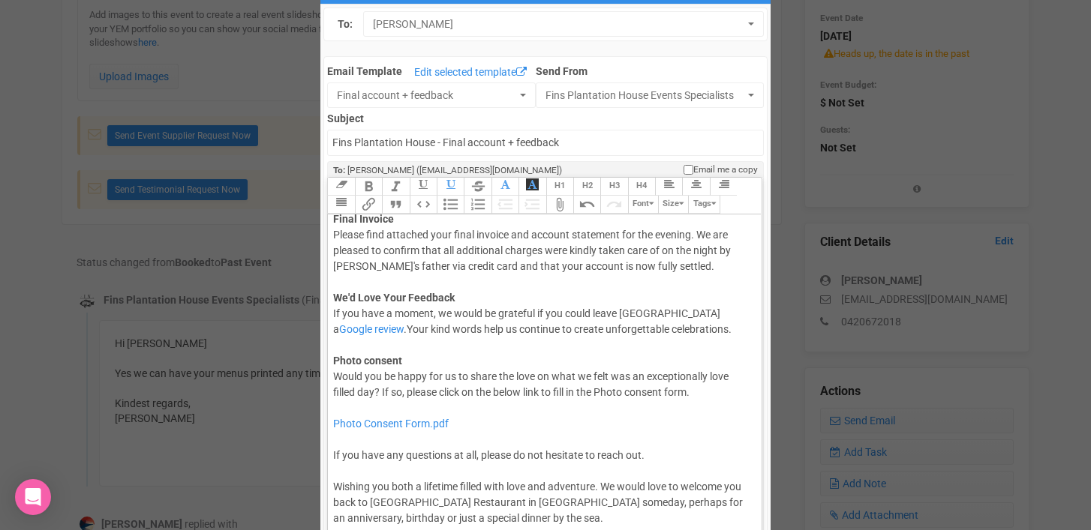
scroll to position [125, 0]
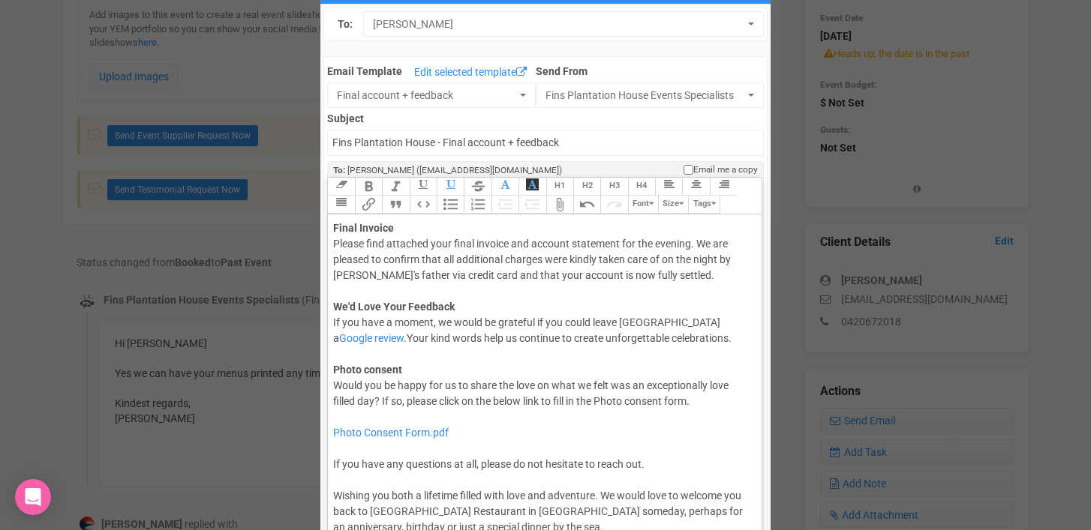
click at [365, 286] on div "Hi [PERSON_NAME] & [PERSON_NAME], Once again Congratulations! What a truly magi…" at bounding box center [541, 252] width 417 height 315
click at [563, 207] on button "Attach Files" at bounding box center [559, 205] width 27 height 18
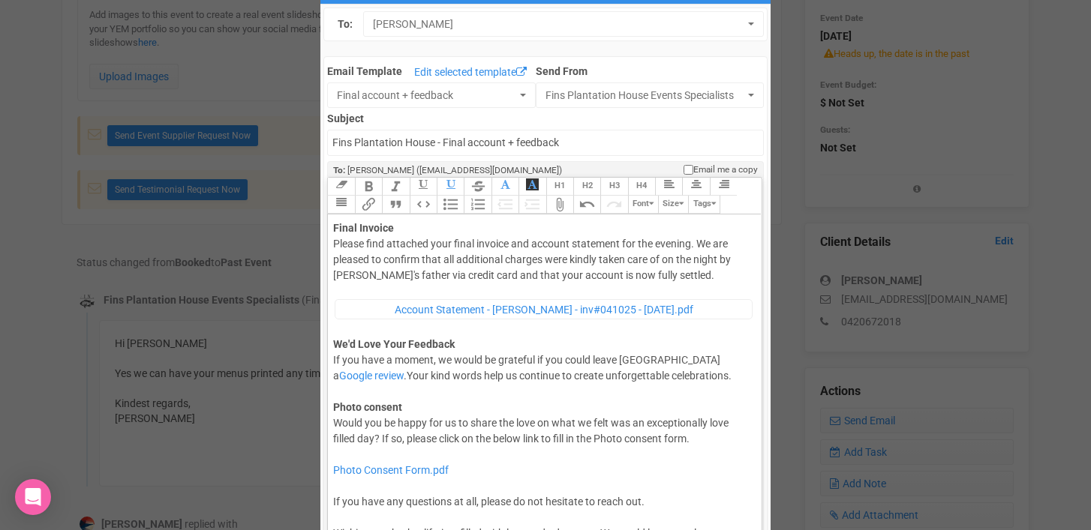
click at [556, 213] on trix-toolbar "Link Unlink Bold Italic Strikethrough H1 H2 H3 H4 Link Quote Code Bullets Numbe…" at bounding box center [543, 196] width 433 height 37
click at [560, 205] on button "Attach Files" at bounding box center [559, 205] width 27 height 18
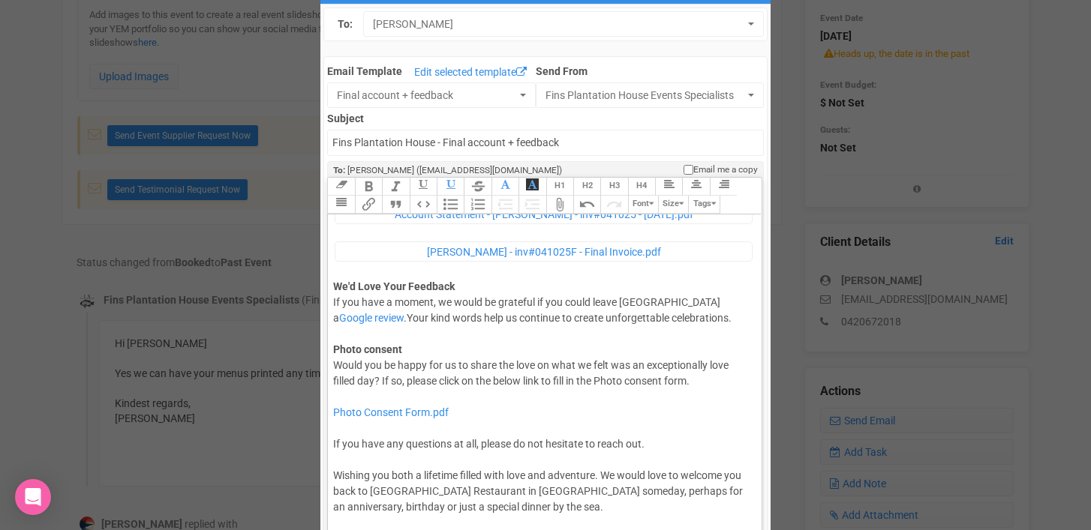
scroll to position [272, 0]
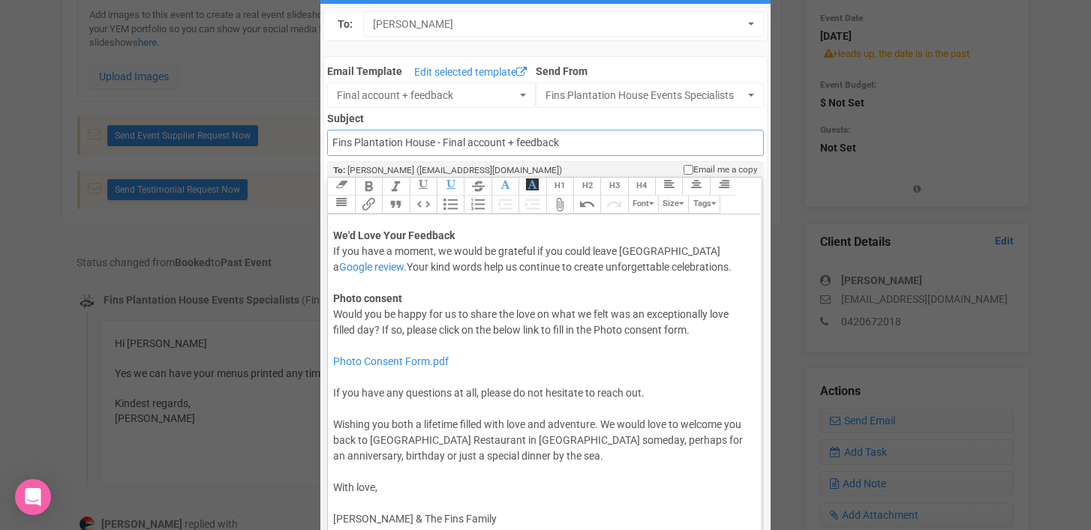
click at [333, 142] on input "Fins Plantation House - Final account + feedback" at bounding box center [545, 143] width 436 height 26
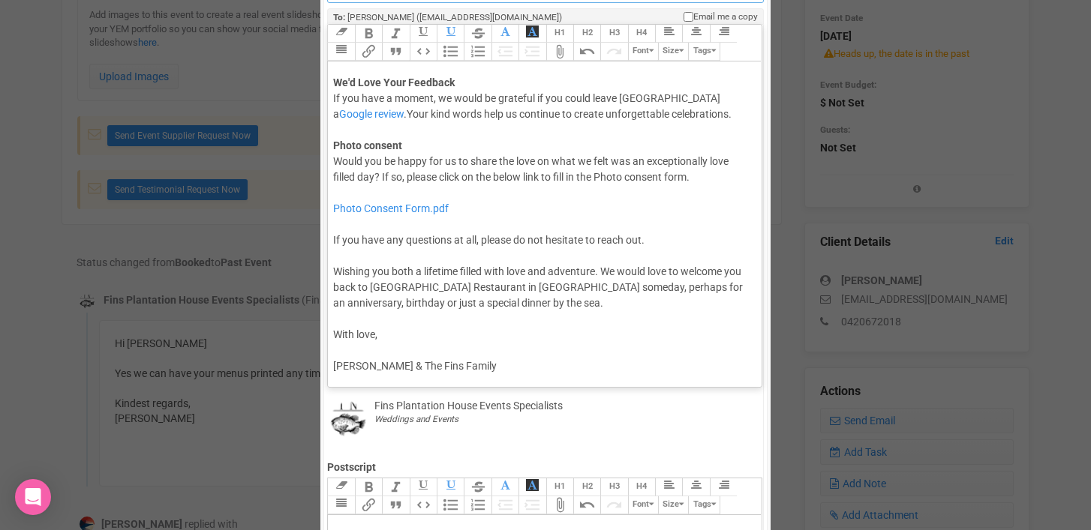
scroll to position [230, 0]
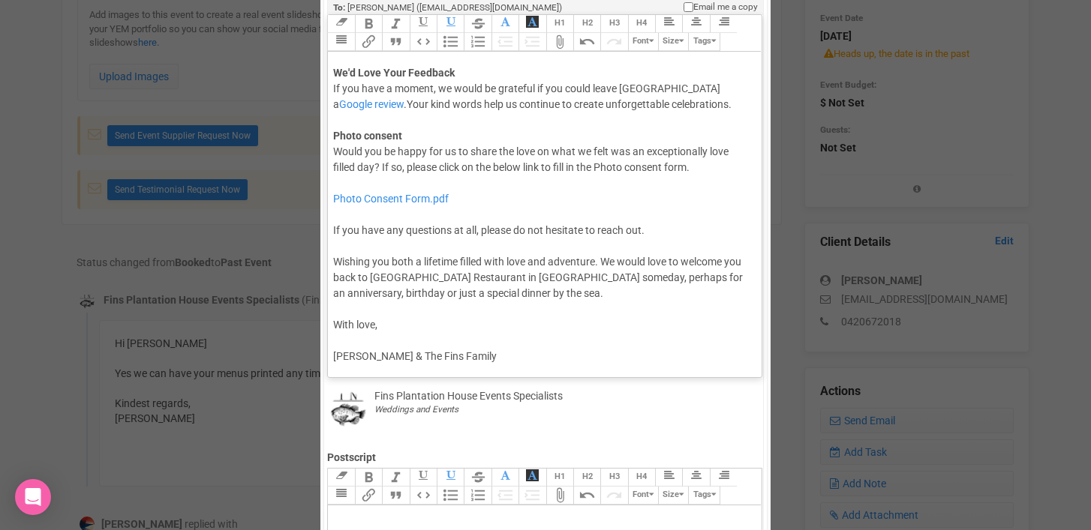
type input "Accounts - Fins Plantation House - Final account + feedback"
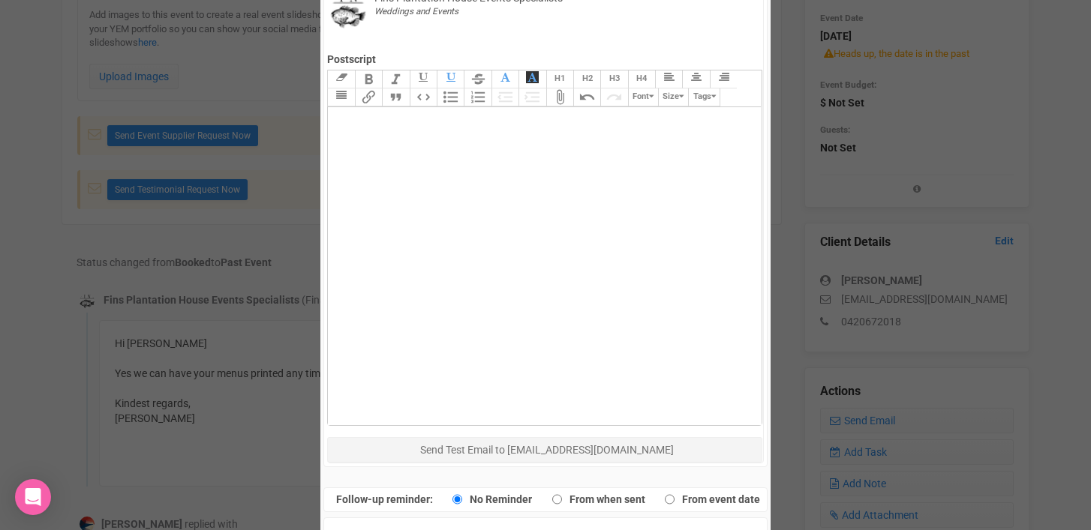
scroll to position [687, 0]
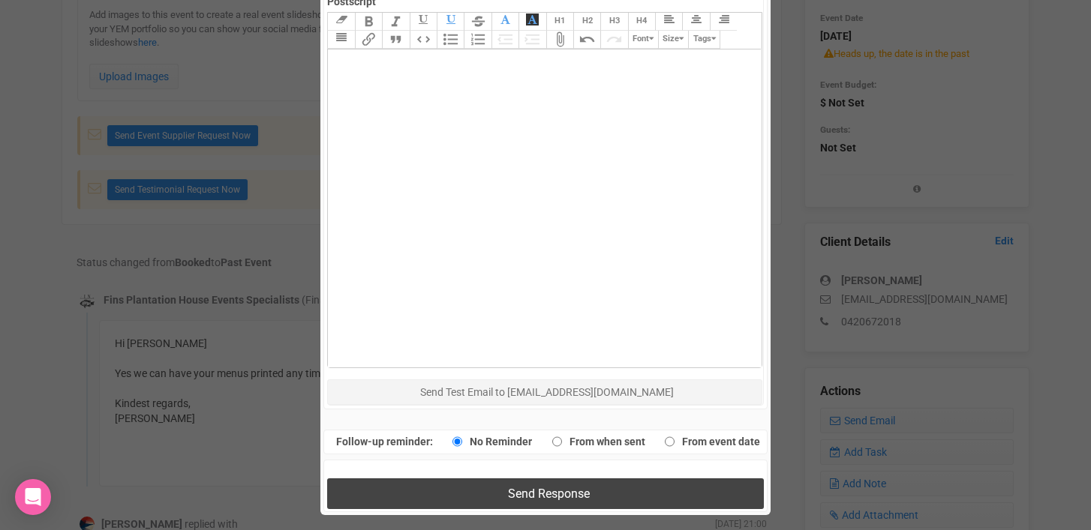
click at [503, 499] on button "Send Response" at bounding box center [545, 494] width 436 height 31
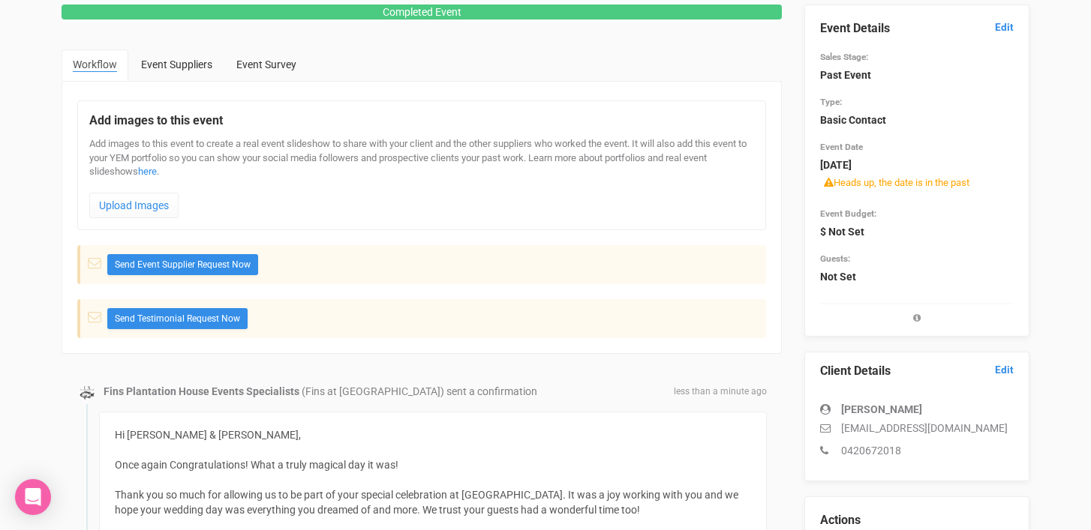
scroll to position [0, 0]
